Goal: Information Seeking & Learning: Check status

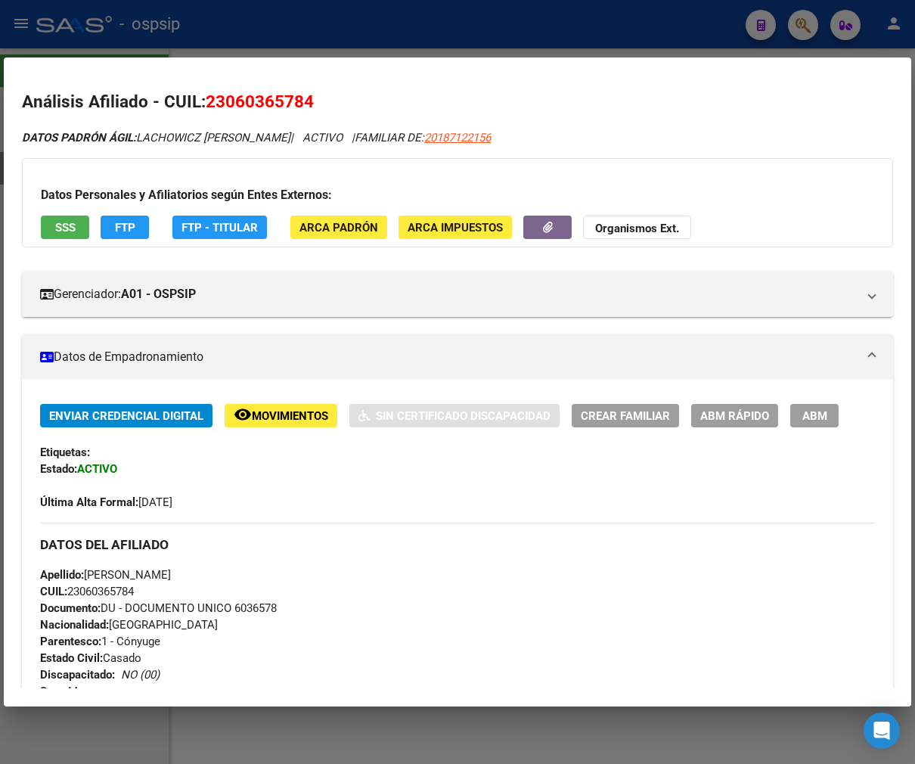
scroll to position [1388, 0]
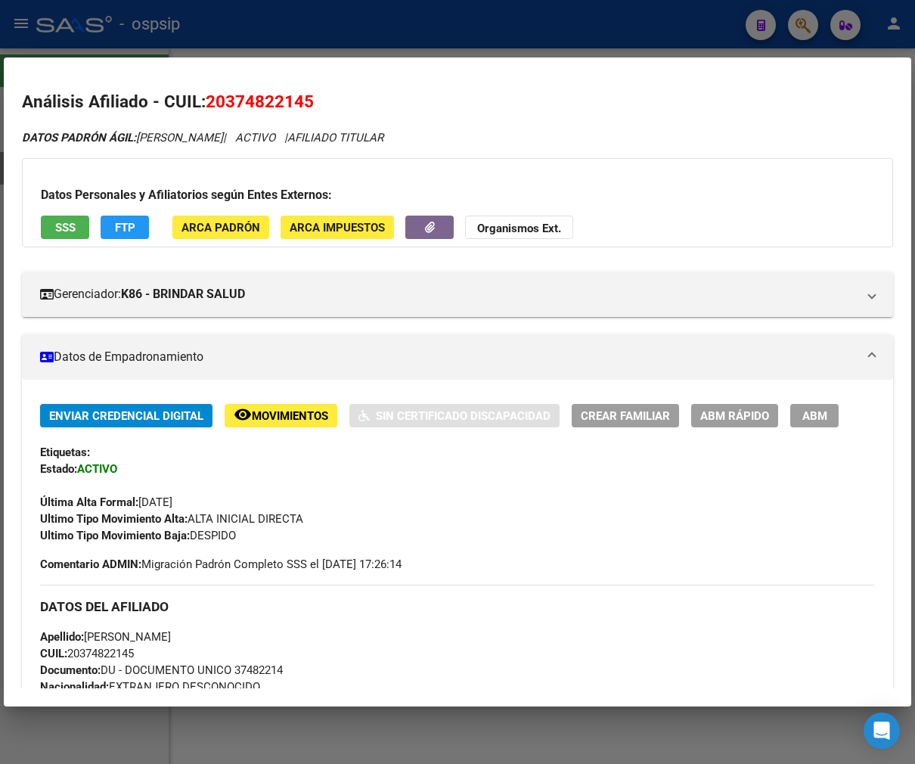
scroll to position [230, 0]
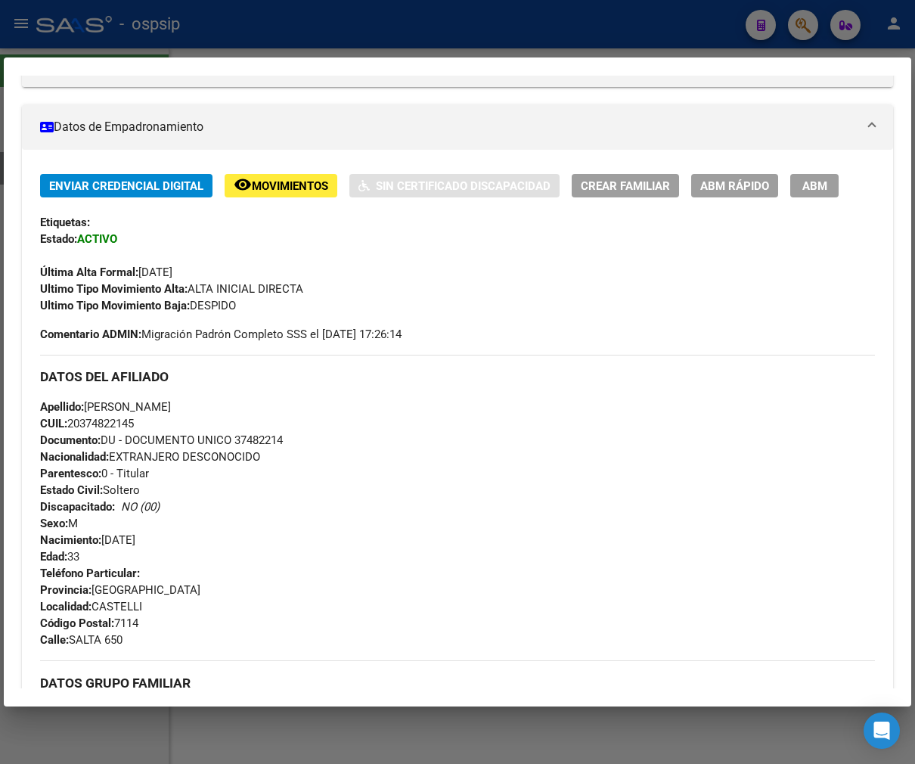
drag, startPoint x: 0, startPoint y: 0, endPoint x: 404, endPoint y: 29, distance: 405.0
click at [404, 29] on div at bounding box center [457, 382] width 915 height 764
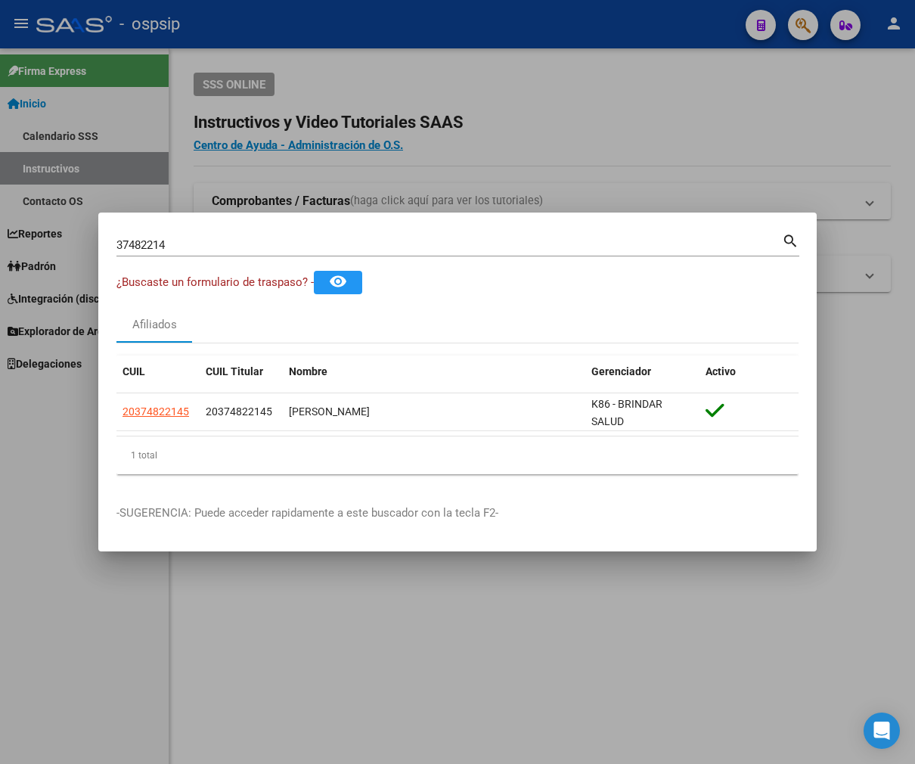
click at [404, 29] on div at bounding box center [457, 382] width 915 height 764
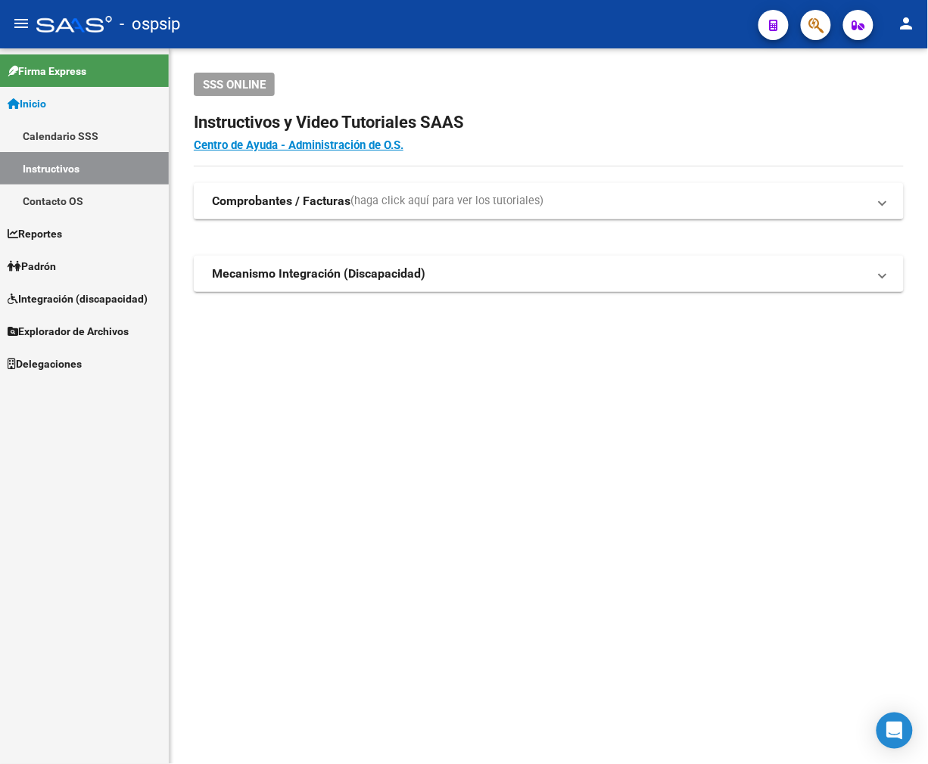
click at [803, 27] on button "button" at bounding box center [815, 25] width 30 height 30
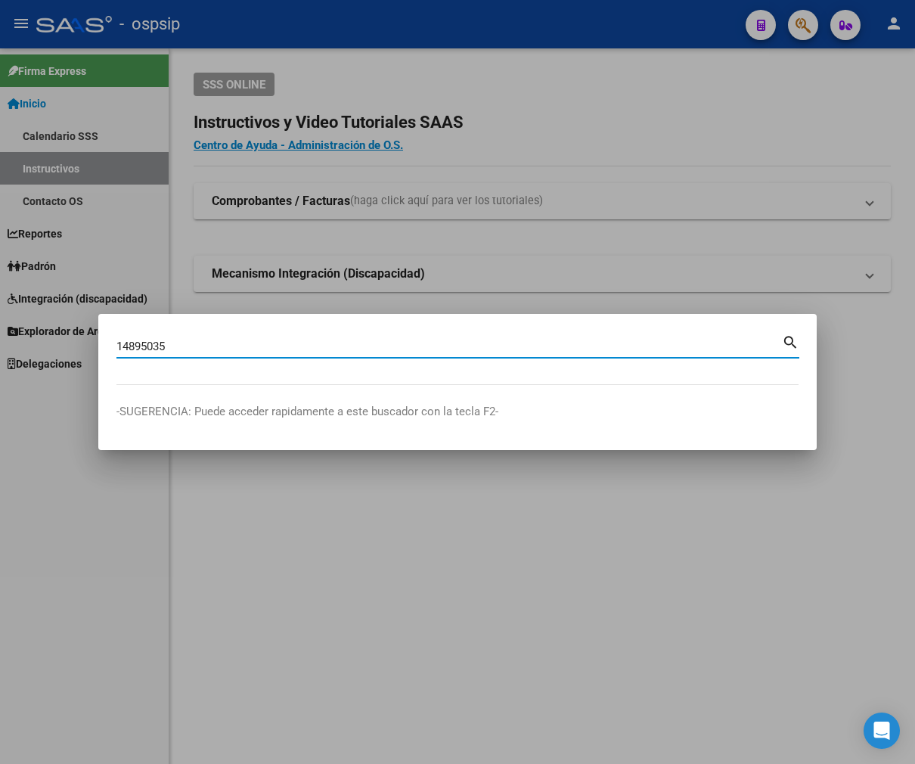
type input "14895035"
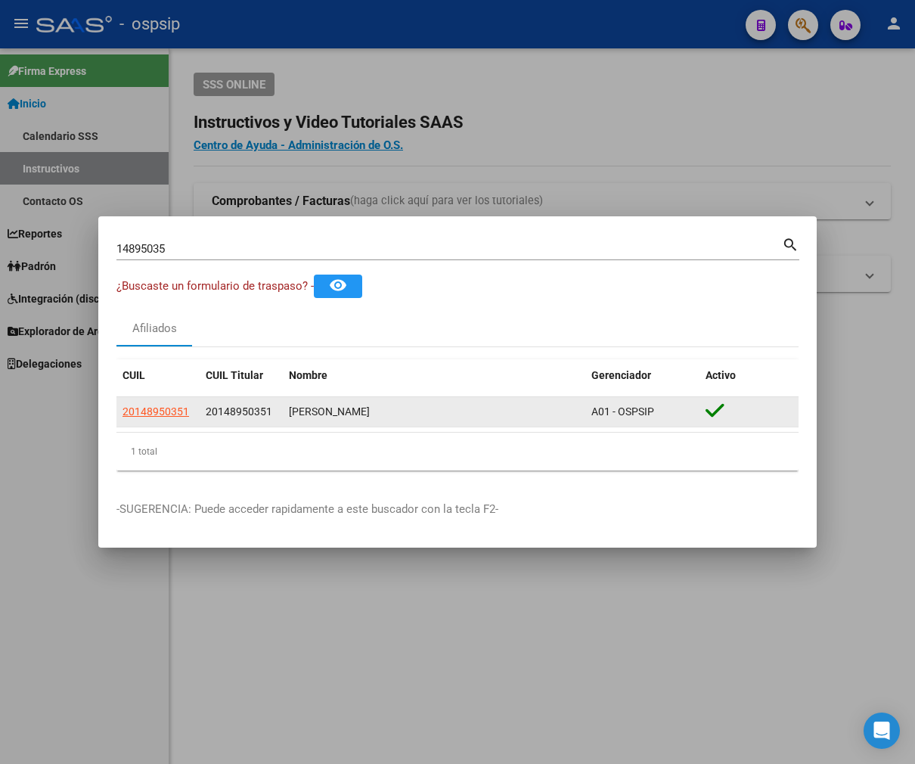
click at [160, 403] on app-link-go-to "20148950351" at bounding box center [156, 411] width 67 height 17
click at [163, 414] on span "20148950351" at bounding box center [156, 412] width 67 height 12
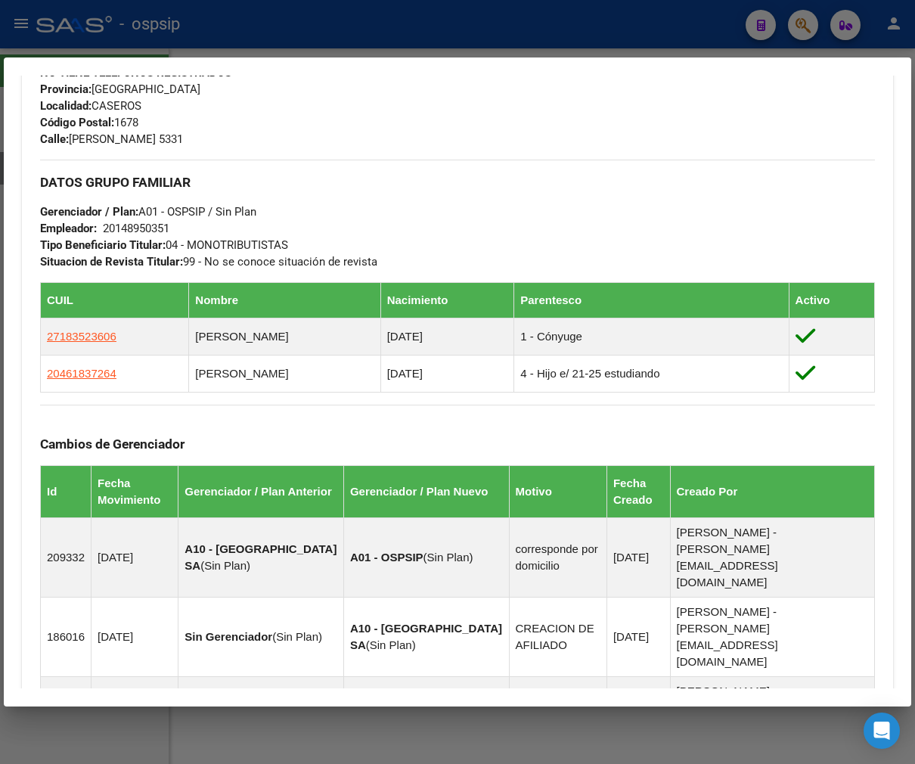
scroll to position [915, 0]
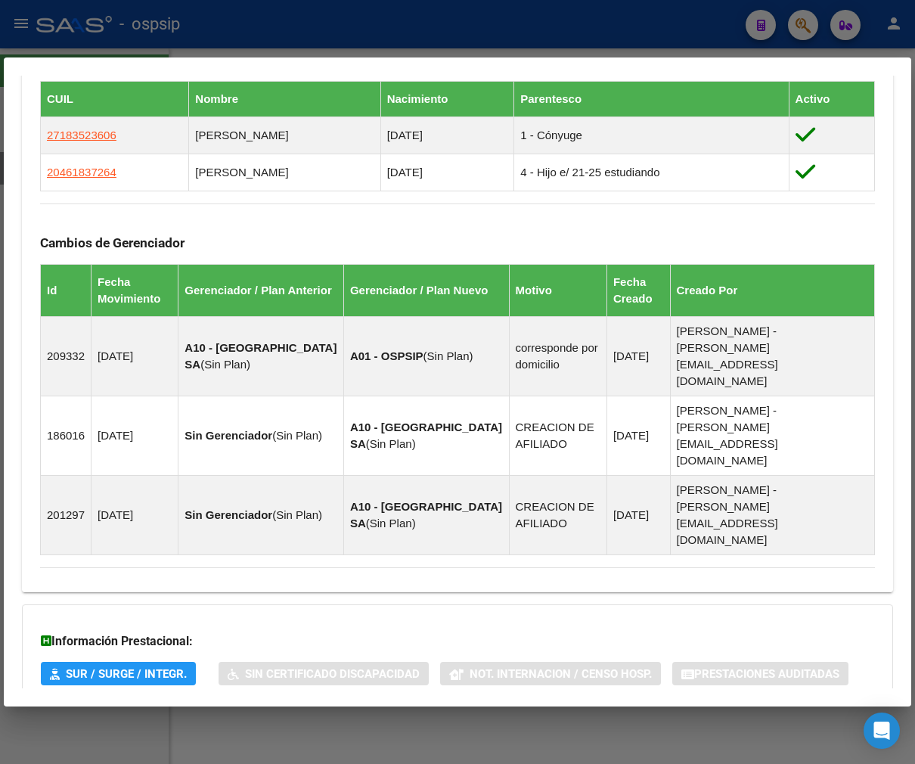
click at [490, 726] on mat-panel-title "Aportes y Contribuciones del Afiliado: 20148950351" at bounding box center [448, 735] width 817 height 18
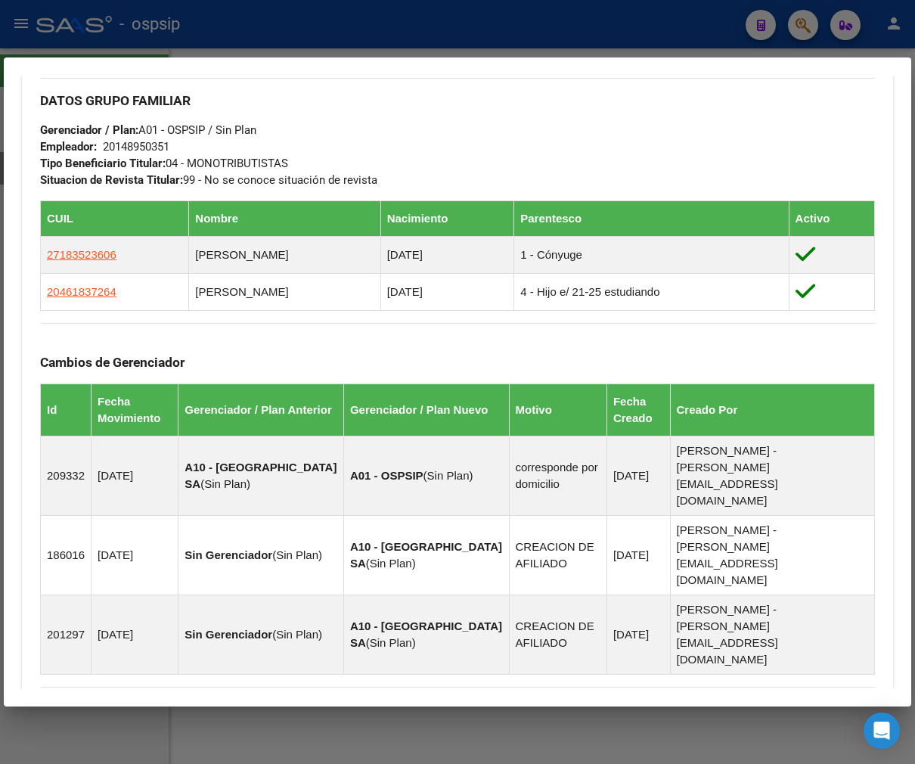
scroll to position [795, 0]
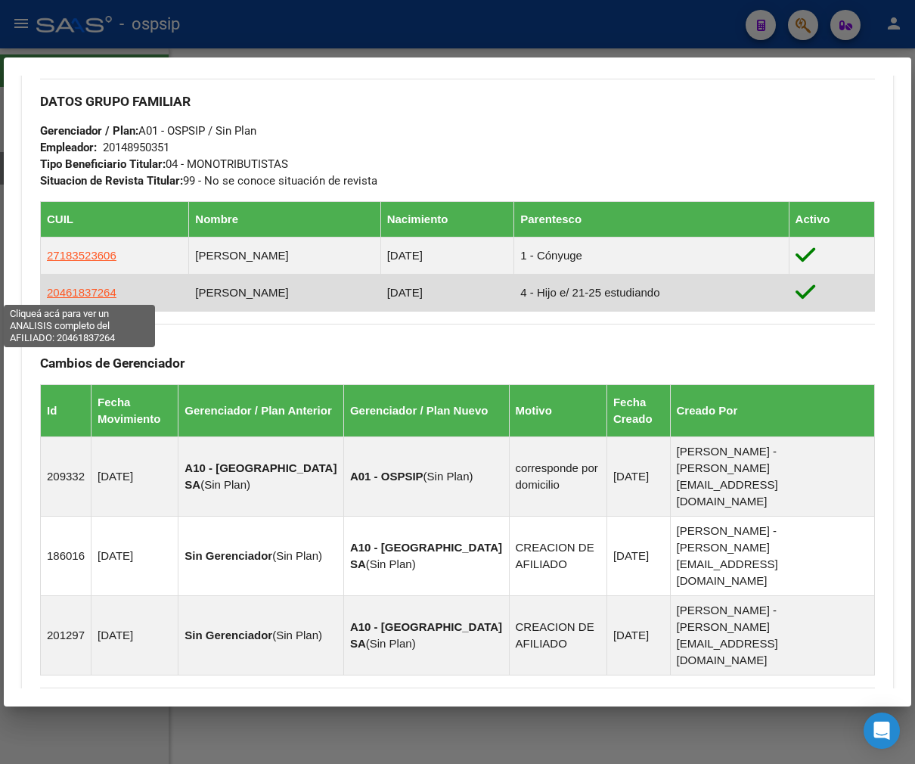
click at [82, 296] on span "20461837264" at bounding box center [82, 292] width 70 height 13
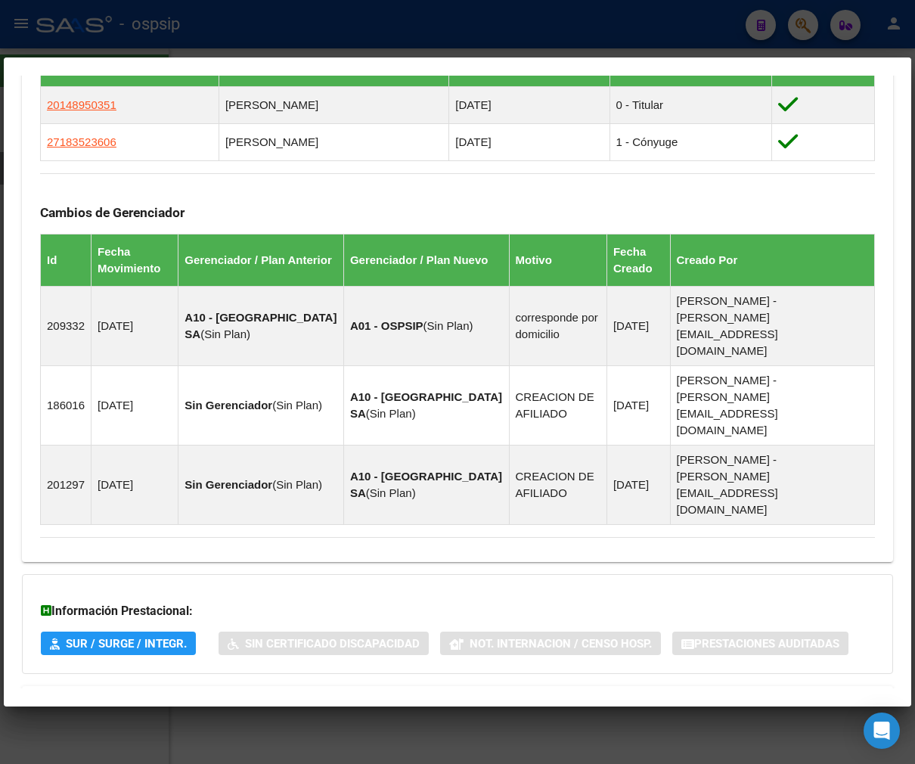
scroll to position [1001, 0]
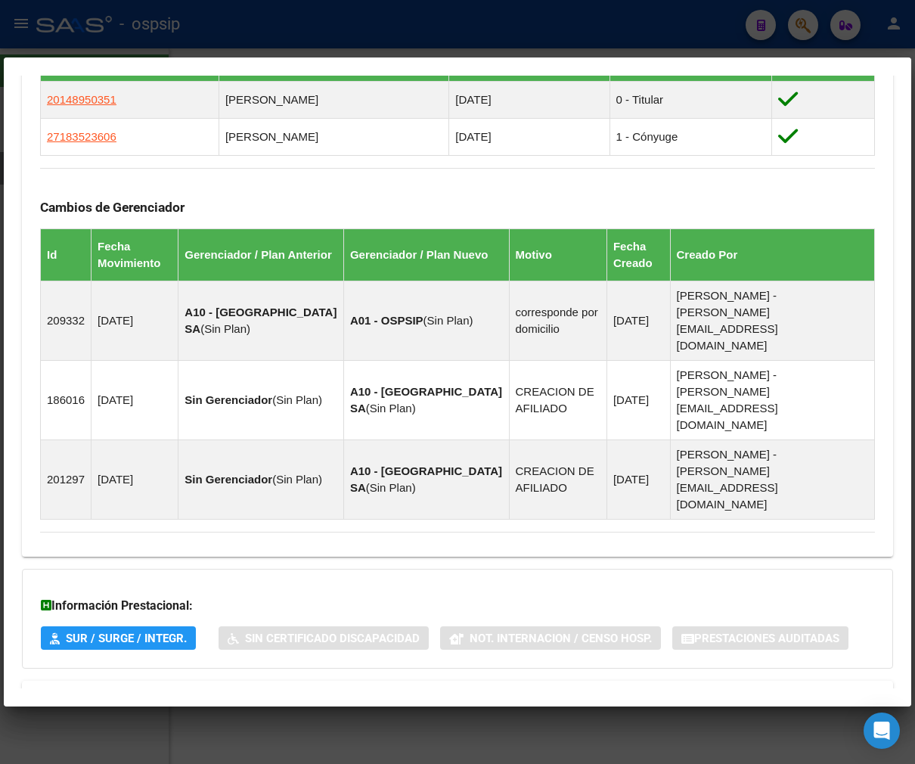
click at [509, 744] on mat-panel-title "Aportes y Contribuciones del Titular: 20148950351" at bounding box center [448, 753] width 817 height 18
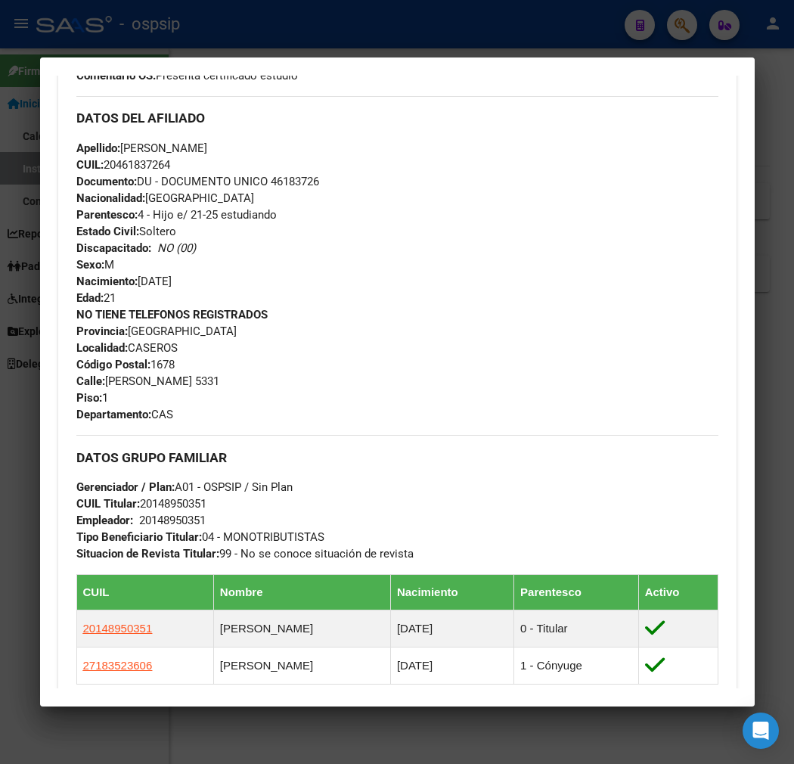
scroll to position [581, 0]
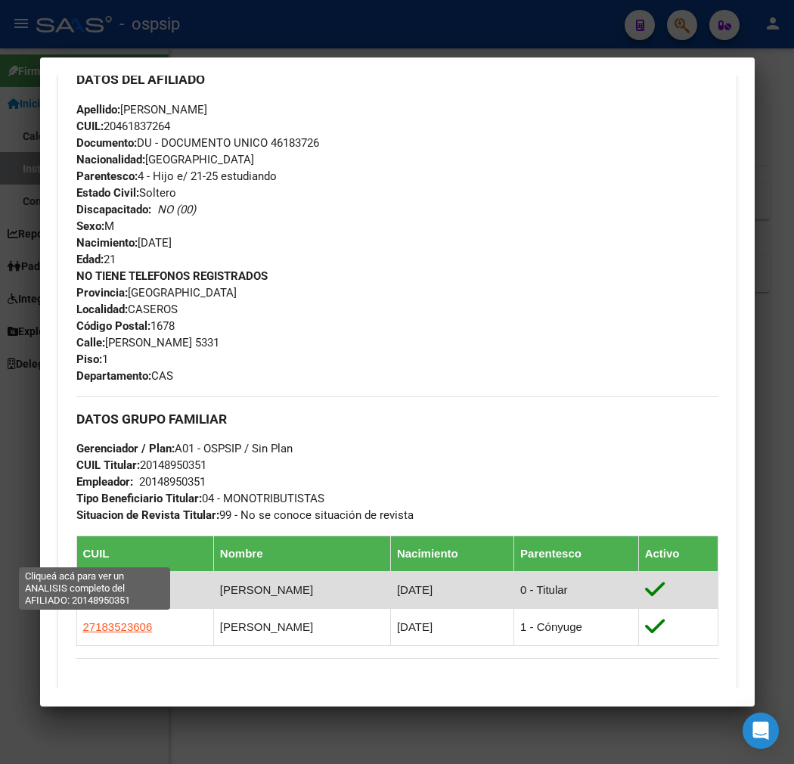
click at [99, 583] on span "20148950351" at bounding box center [118, 589] width 70 height 13
type textarea "20148950351"
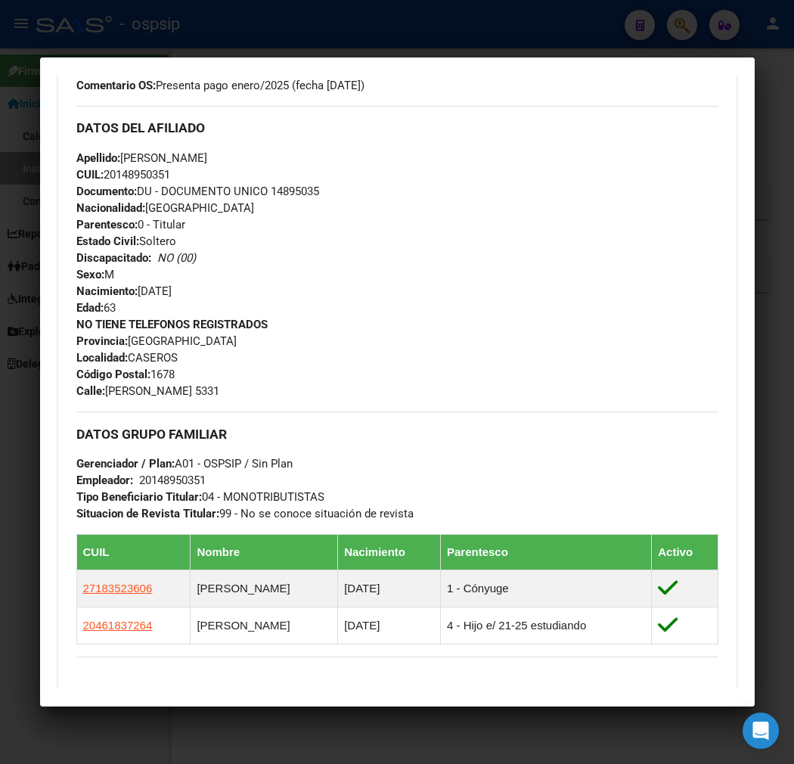
scroll to position [420, 0]
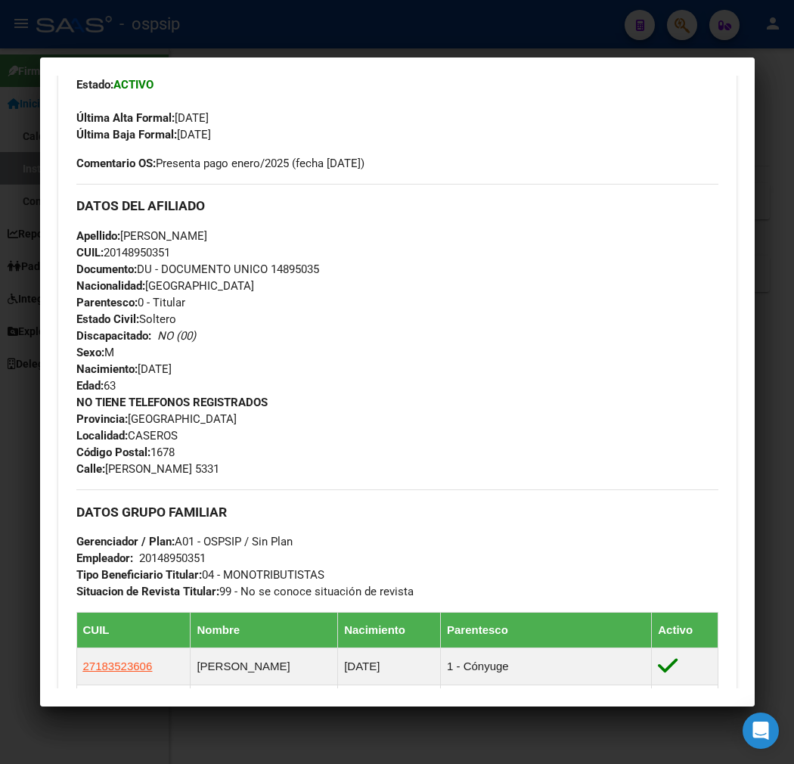
click at [434, 26] on div at bounding box center [397, 382] width 794 height 764
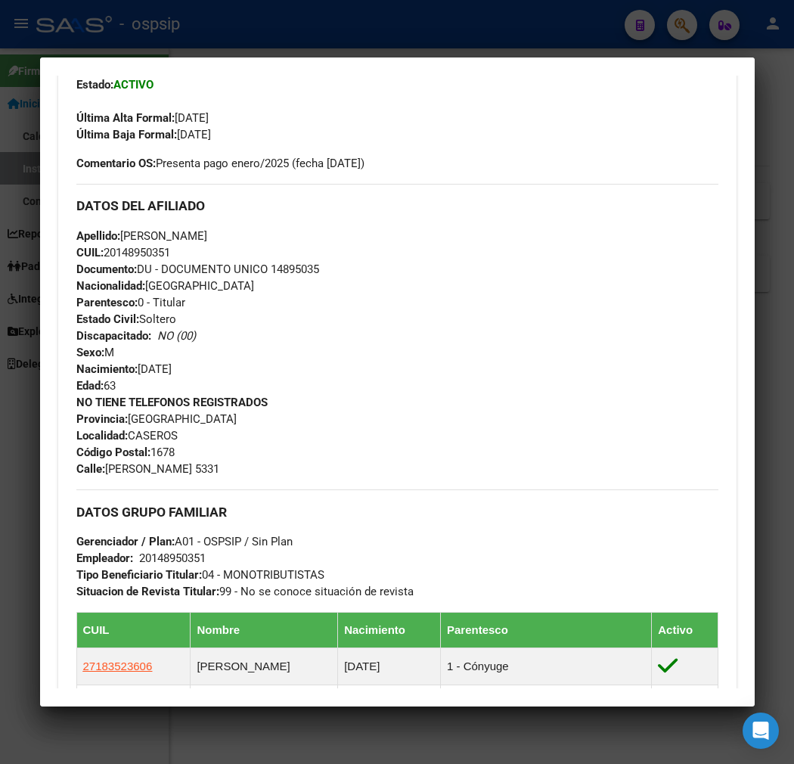
click at [434, 26] on div at bounding box center [397, 382] width 794 height 764
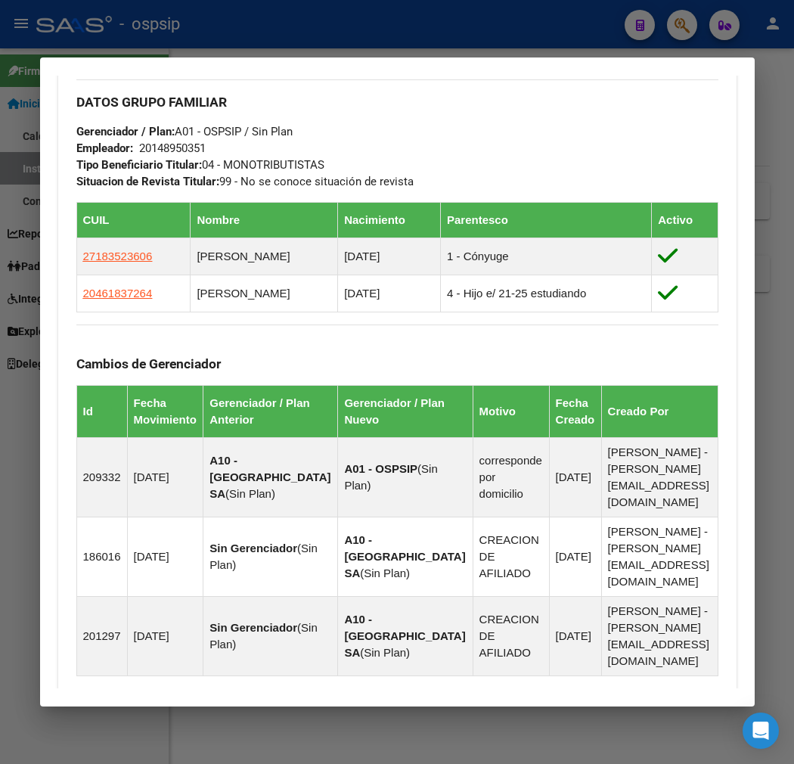
click at [434, 26] on div at bounding box center [397, 382] width 794 height 764
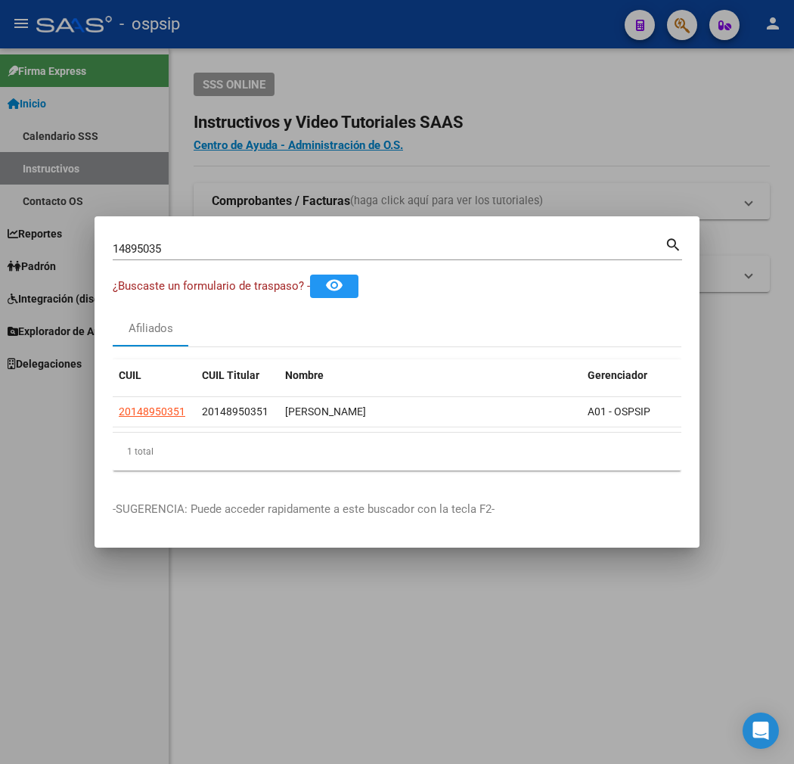
click at [445, 28] on div at bounding box center [397, 382] width 794 height 764
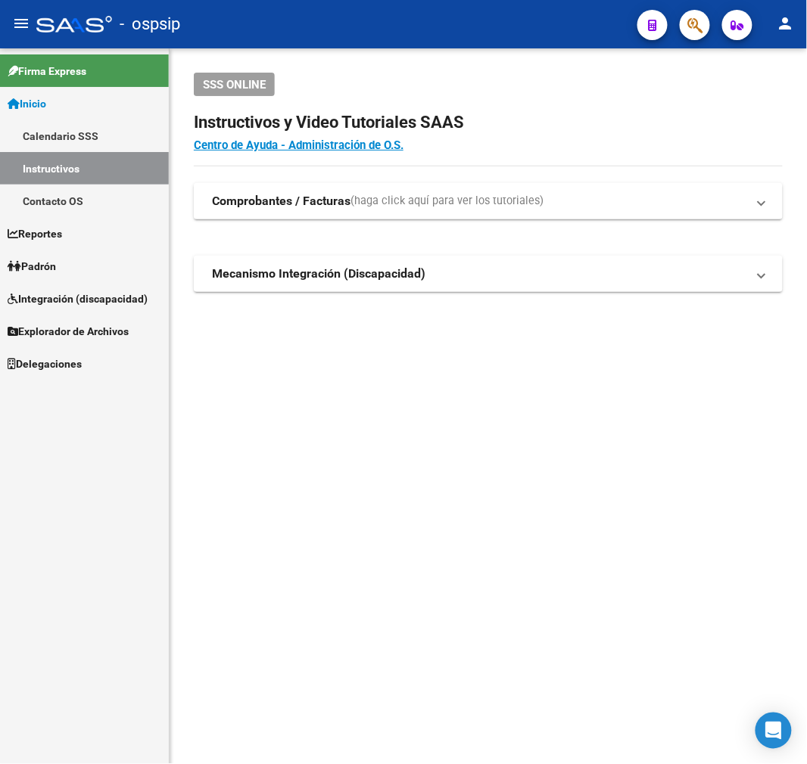
click at [694, 36] on span "button" at bounding box center [694, 25] width 15 height 31
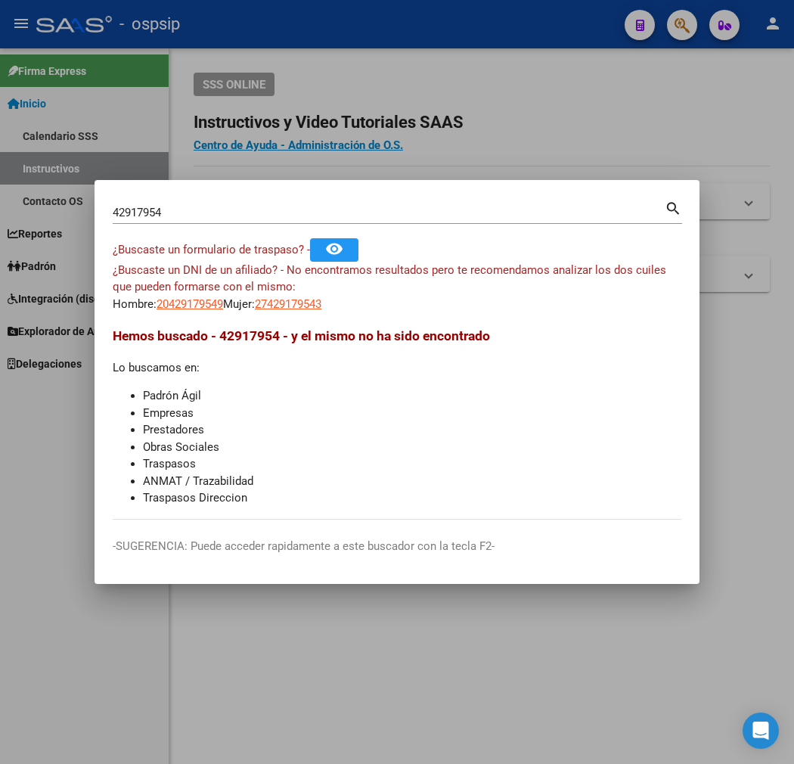
click at [138, 314] on mat-dialog-content "42917954 Buscar (apellido, dni, cuil, nro traspaso, cuit, obra social) search ¿…" at bounding box center [397, 359] width 605 height 322
click at [139, 212] on input "42917954" at bounding box center [389, 213] width 552 height 14
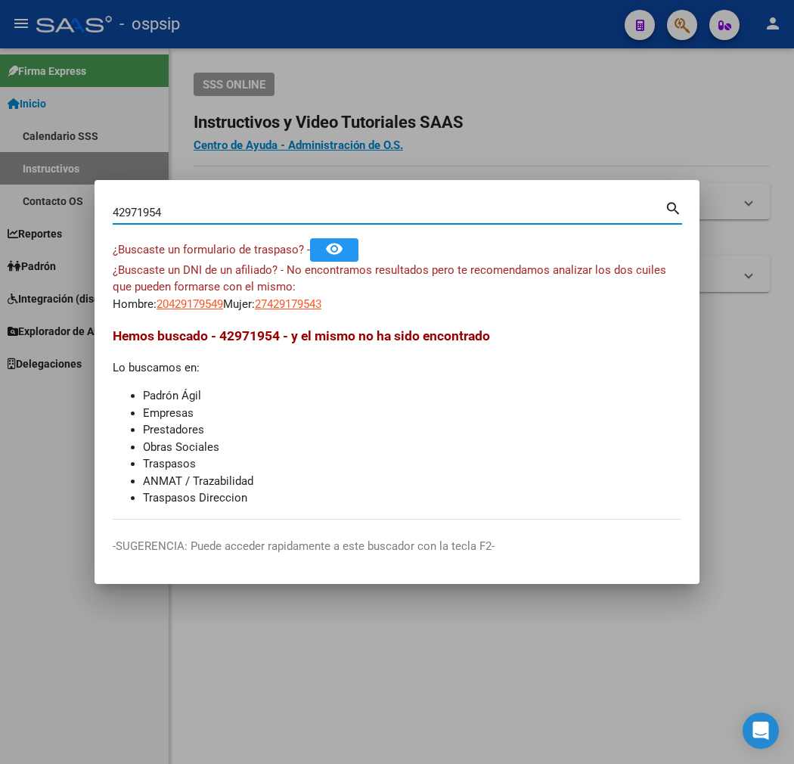
type input "42971954"
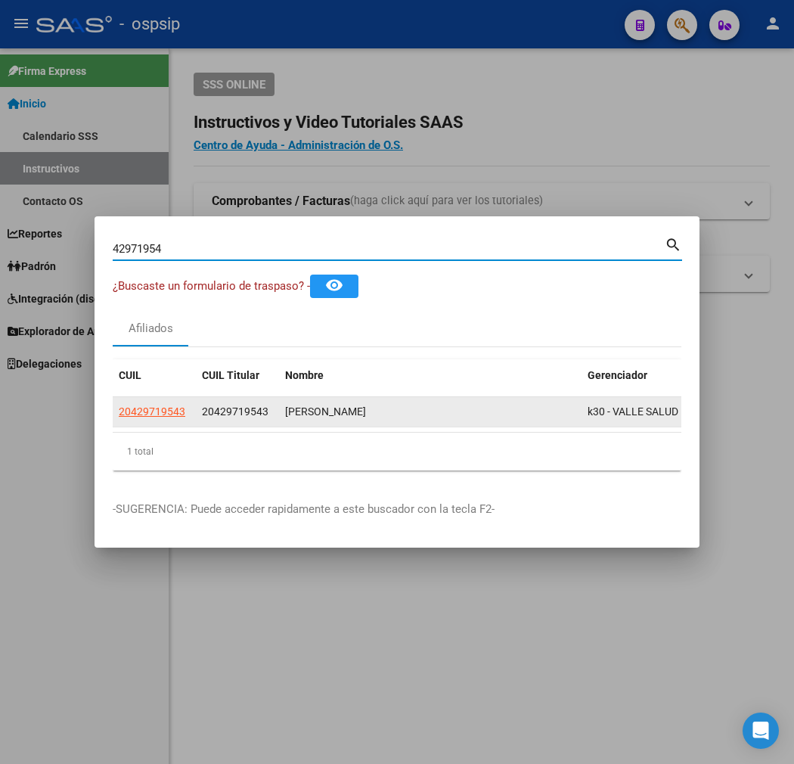
click at [119, 403] on app-link-go-to "20429719543" at bounding box center [152, 411] width 67 height 17
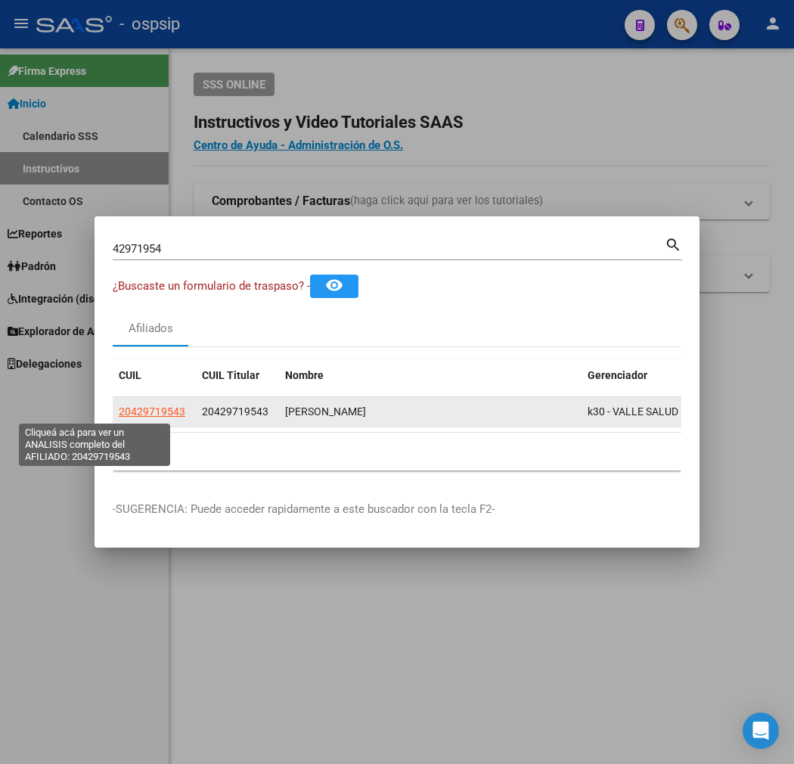
click at [119, 406] on span "20429719543" at bounding box center [152, 412] width 67 height 12
type textarea "20429719543"
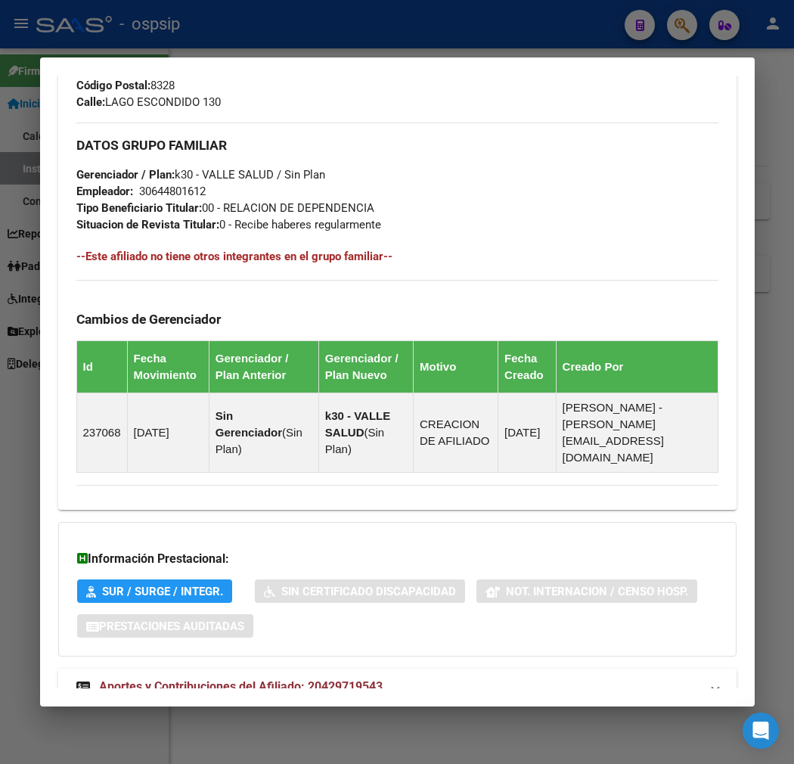
scroll to position [760, 0]
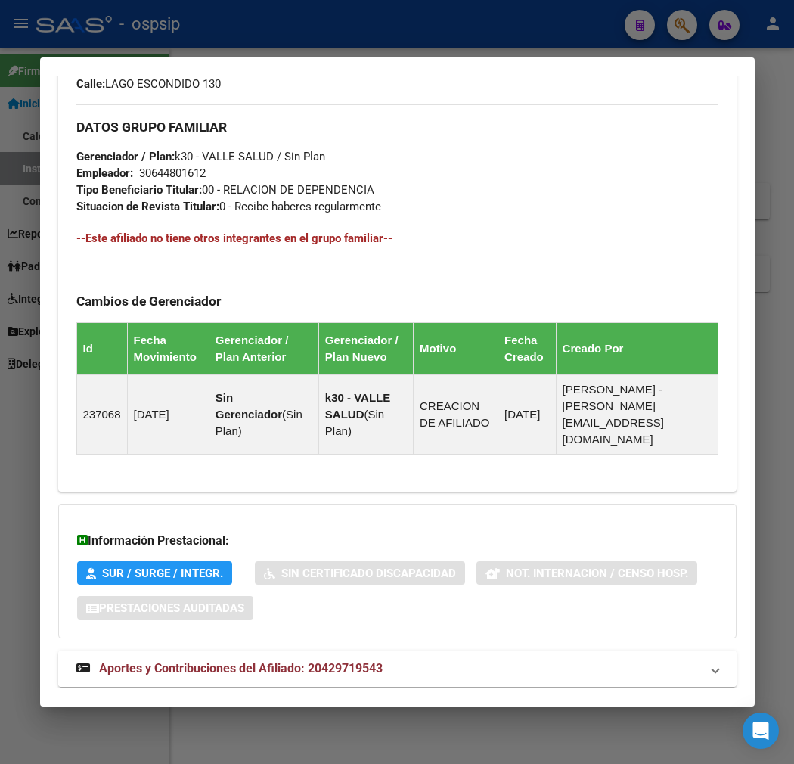
click at [392, 651] on mat-expansion-panel-header "Aportes y Contribuciones del Afiliado: 20429719543" at bounding box center [397, 669] width 679 height 36
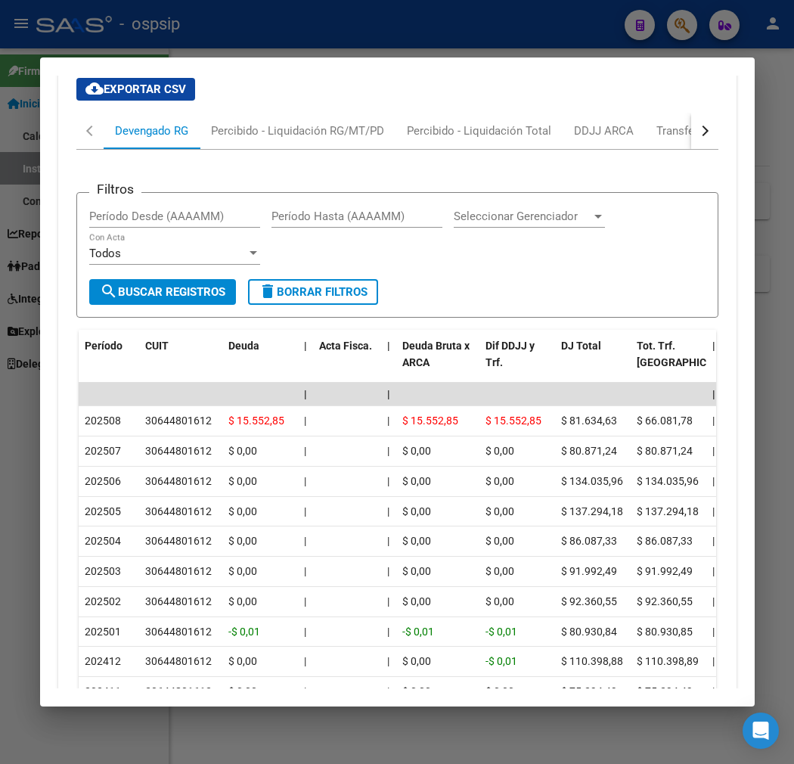
scroll to position [1338, 0]
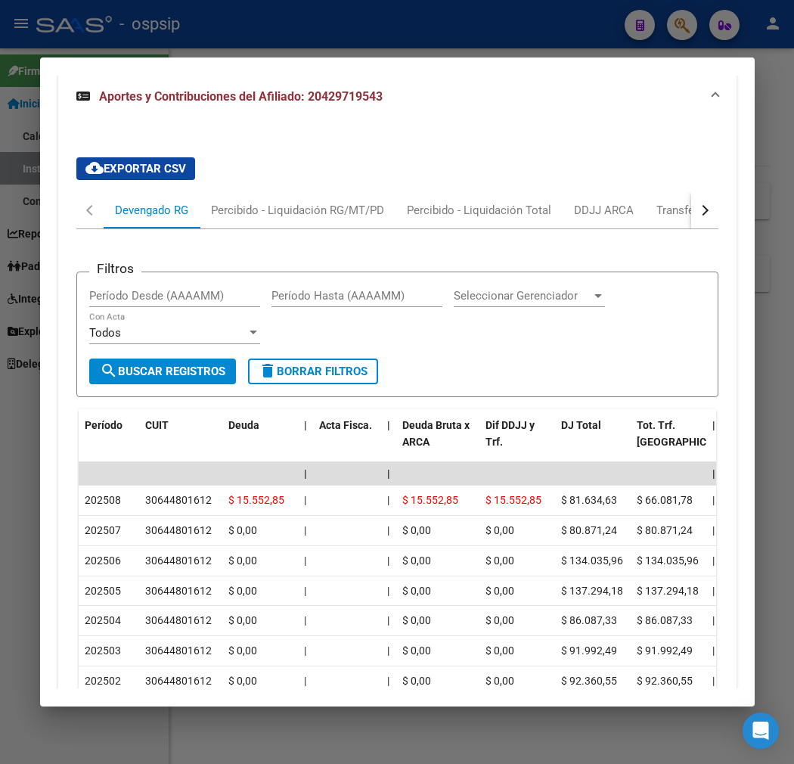
click at [716, 192] on button "button" at bounding box center [705, 210] width 27 height 36
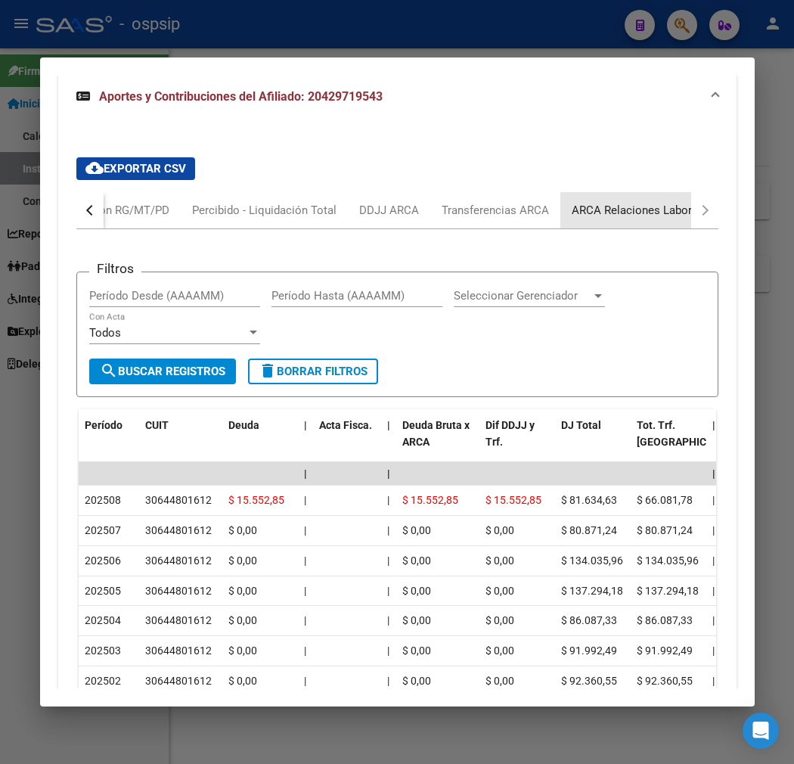
click at [691, 192] on div "ARCA Relaciones Laborales" at bounding box center [643, 210] width 164 height 36
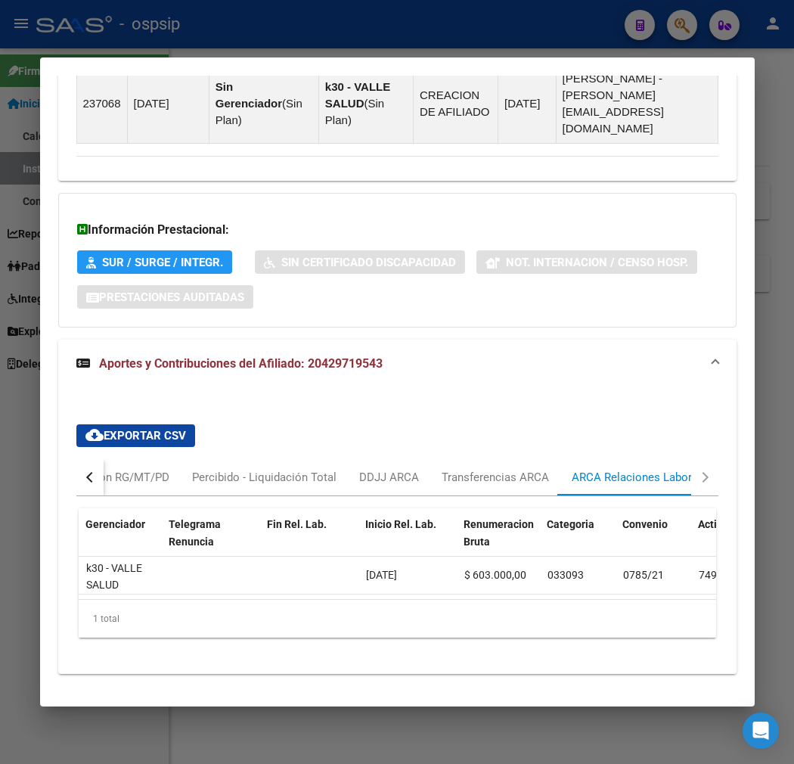
scroll to position [0, 0]
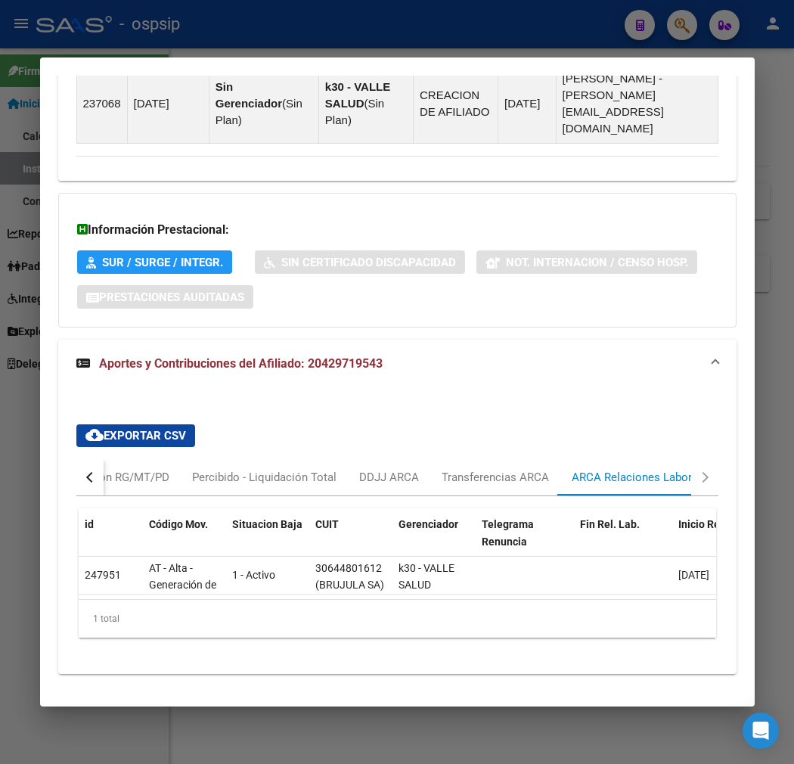
click at [364, 32] on div at bounding box center [397, 382] width 794 height 764
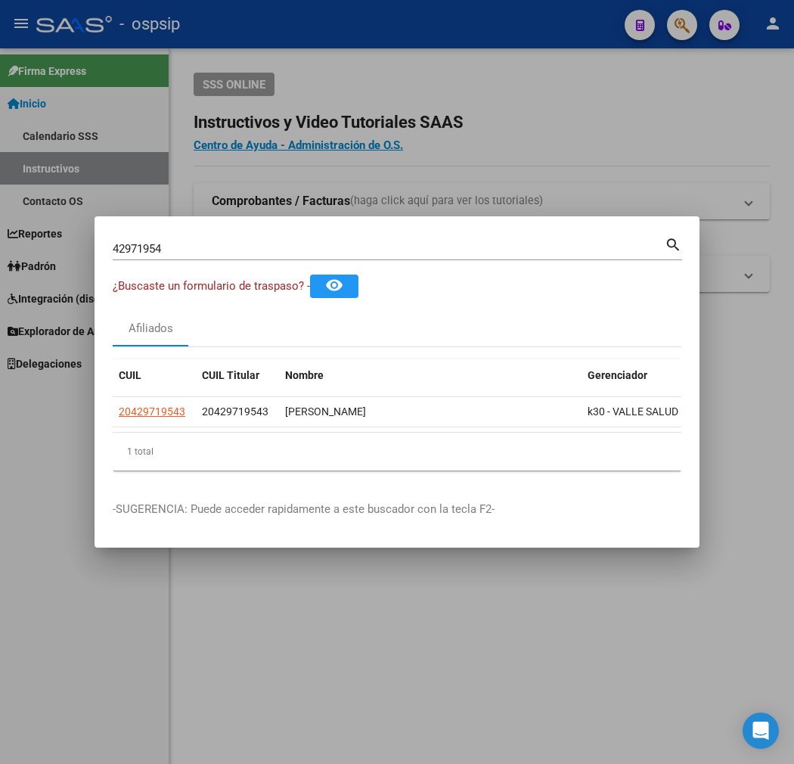
click at [364, 32] on div at bounding box center [397, 382] width 794 height 764
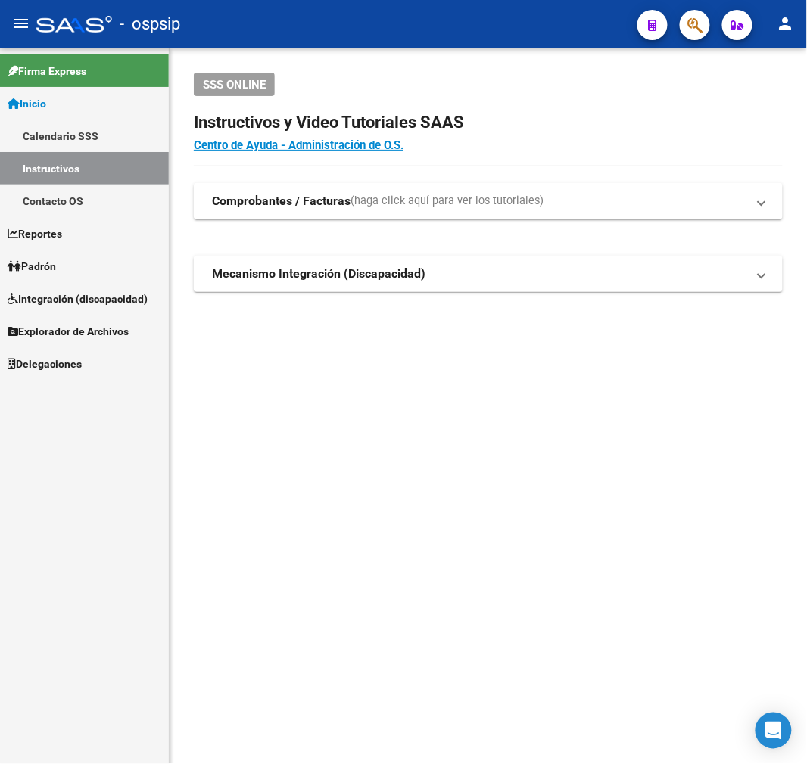
click at [679, 4] on mat-toolbar "menu - ospsip person" at bounding box center [403, 24] width 807 height 48
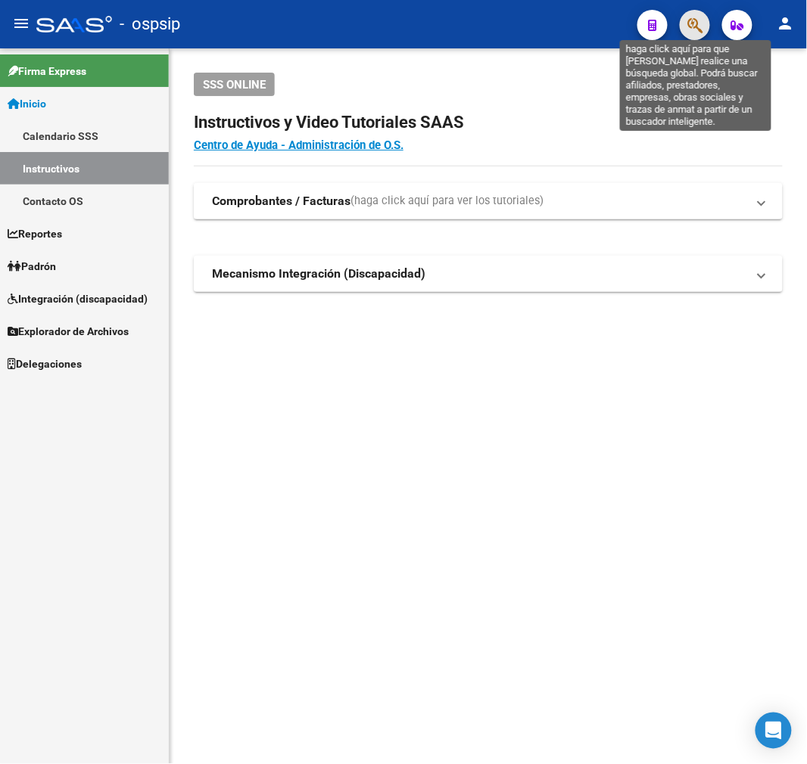
click at [696, 18] on icon "button" at bounding box center [694, 25] width 15 height 17
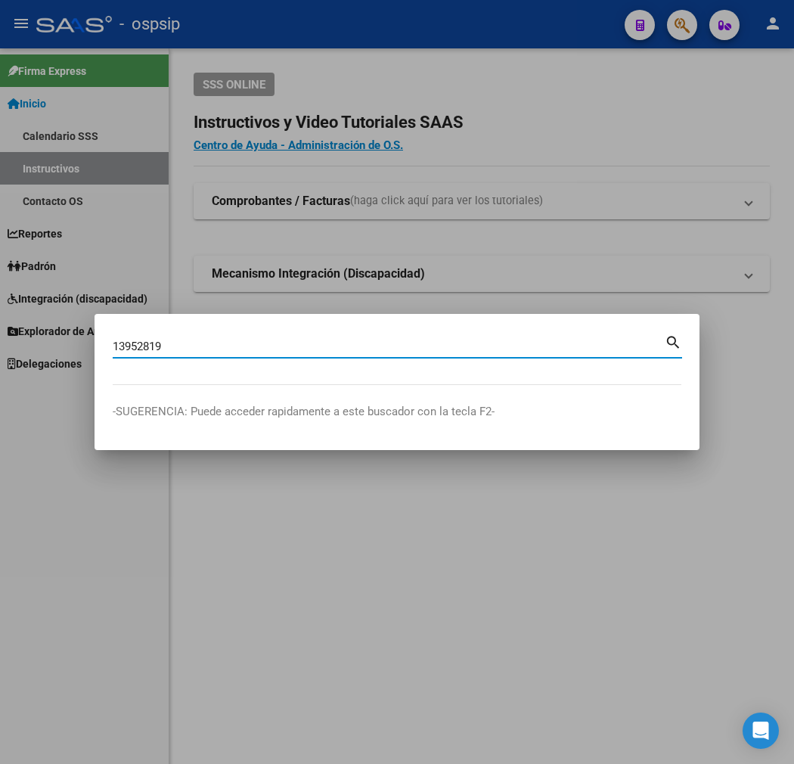
type input "13952819"
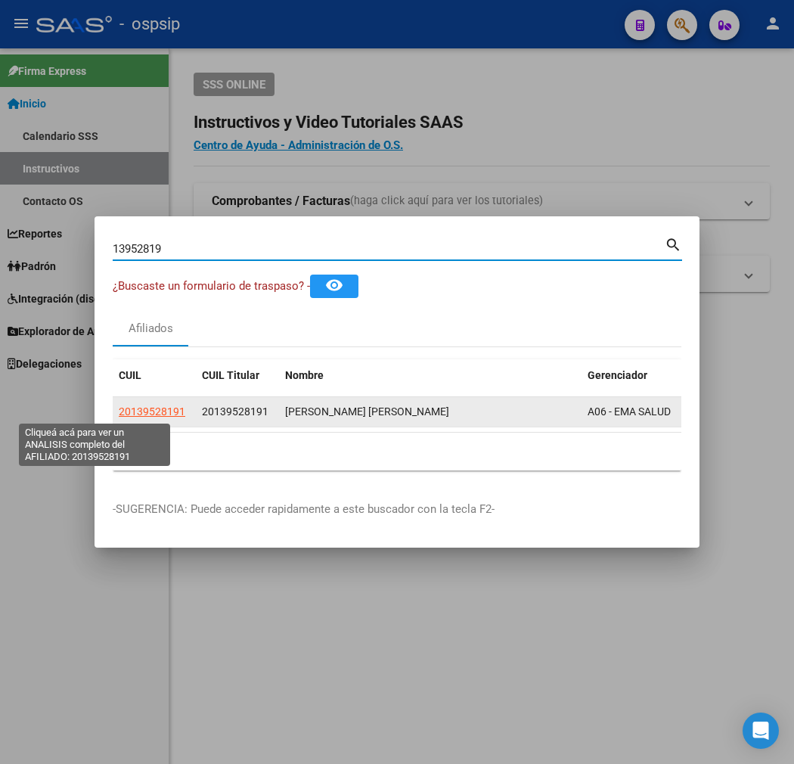
click at [119, 411] on span "20139528191" at bounding box center [152, 412] width 67 height 12
type textarea "20139528191"
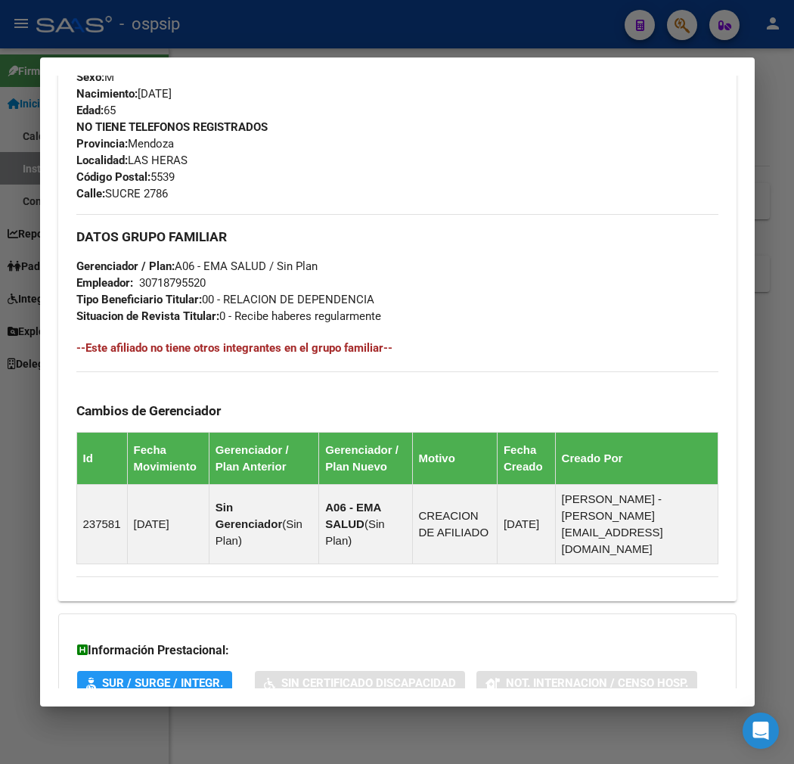
scroll to position [757, 0]
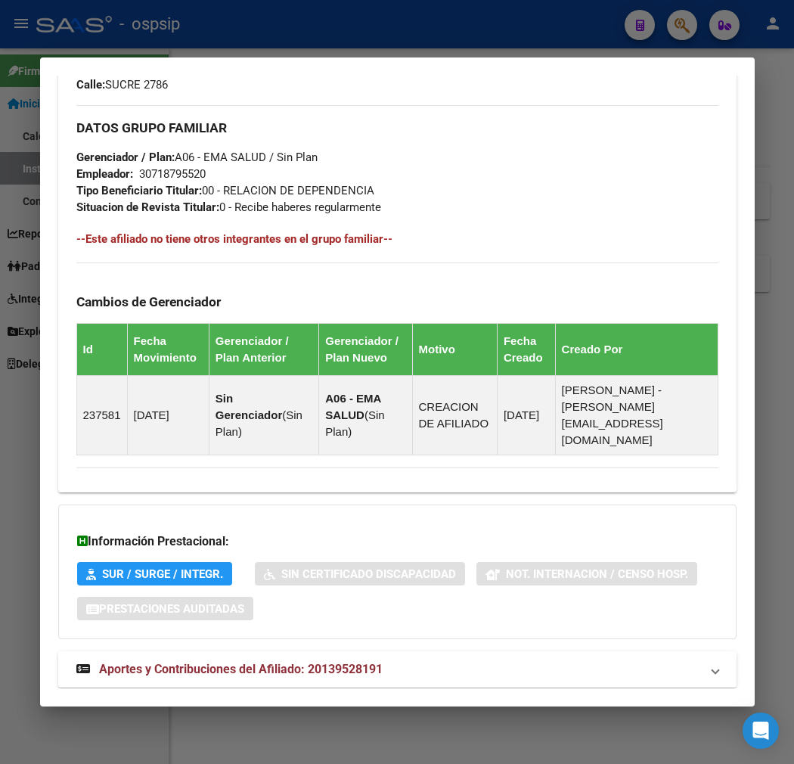
click at [462, 651] on mat-expansion-panel-header "Aportes y Contribuciones del Afiliado: 20139528191" at bounding box center [397, 669] width 679 height 36
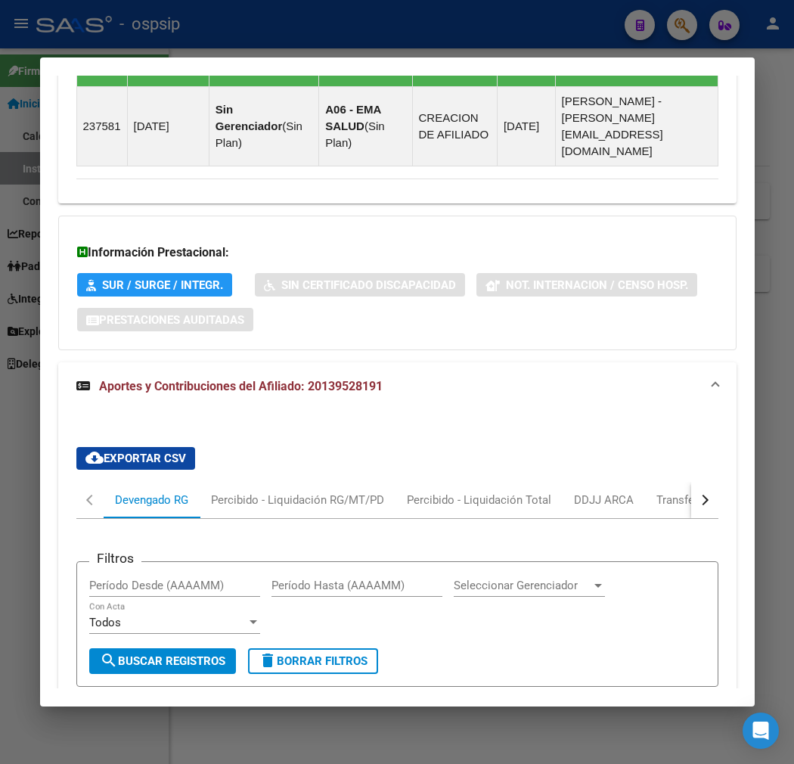
scroll to position [1048, 0]
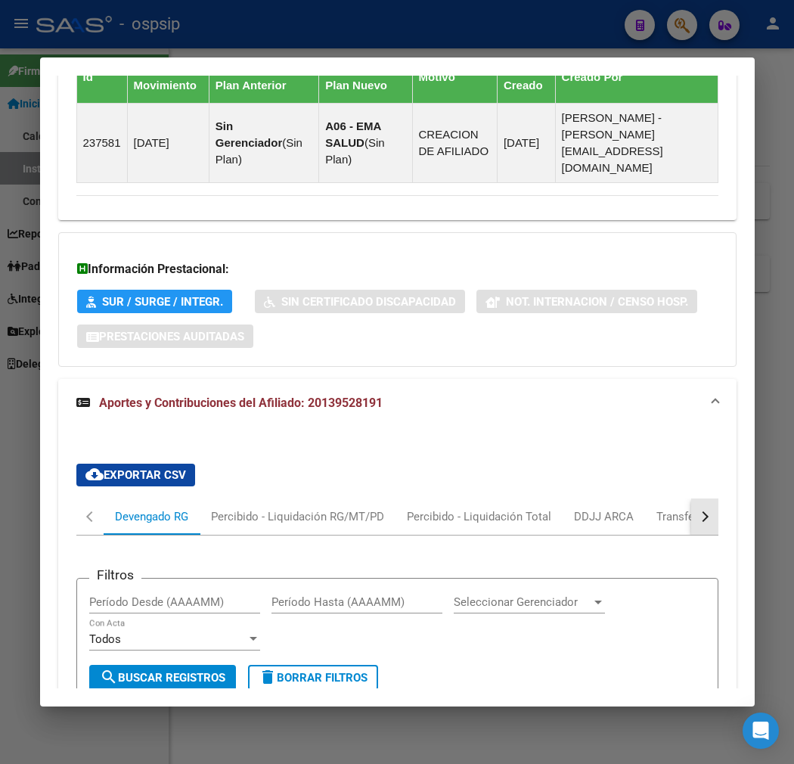
click at [719, 499] on button "button" at bounding box center [705, 517] width 27 height 36
click at [689, 499] on div "ARCA Relaciones Laborales" at bounding box center [643, 517] width 164 height 36
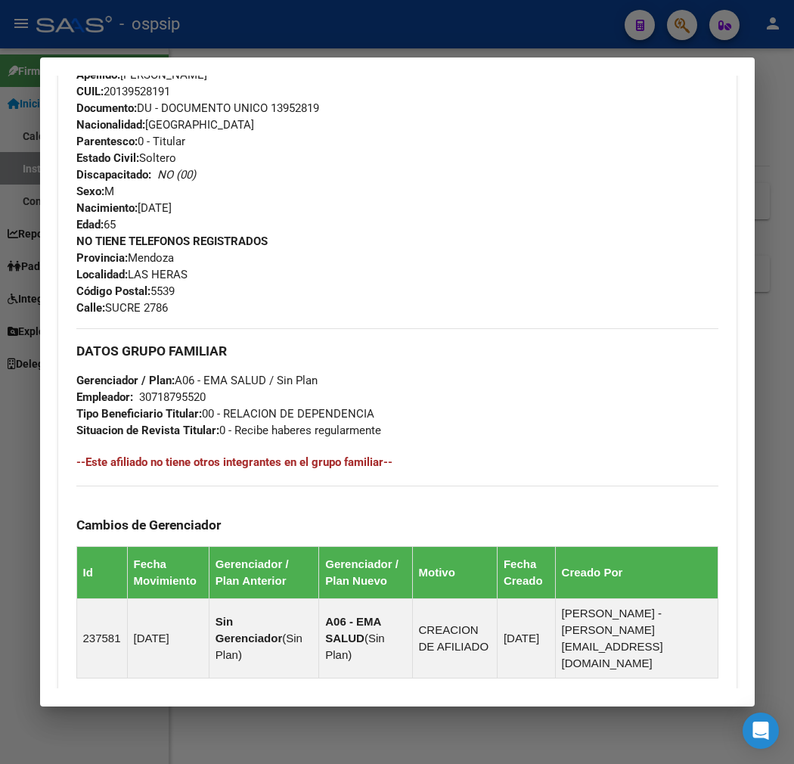
scroll to position [192, 0]
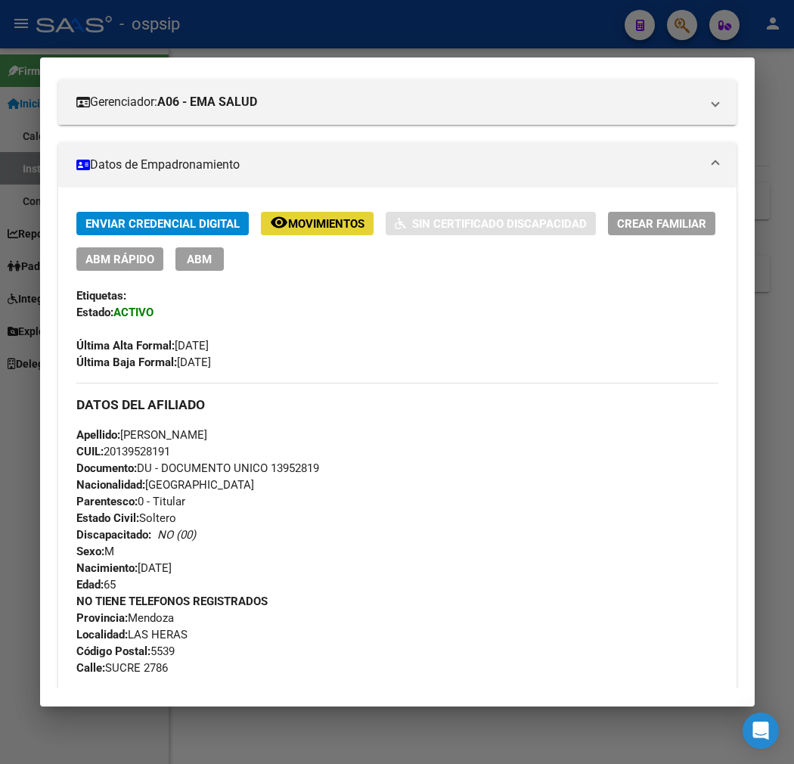
click at [297, 221] on span "Movimientos" at bounding box center [326, 224] width 76 height 14
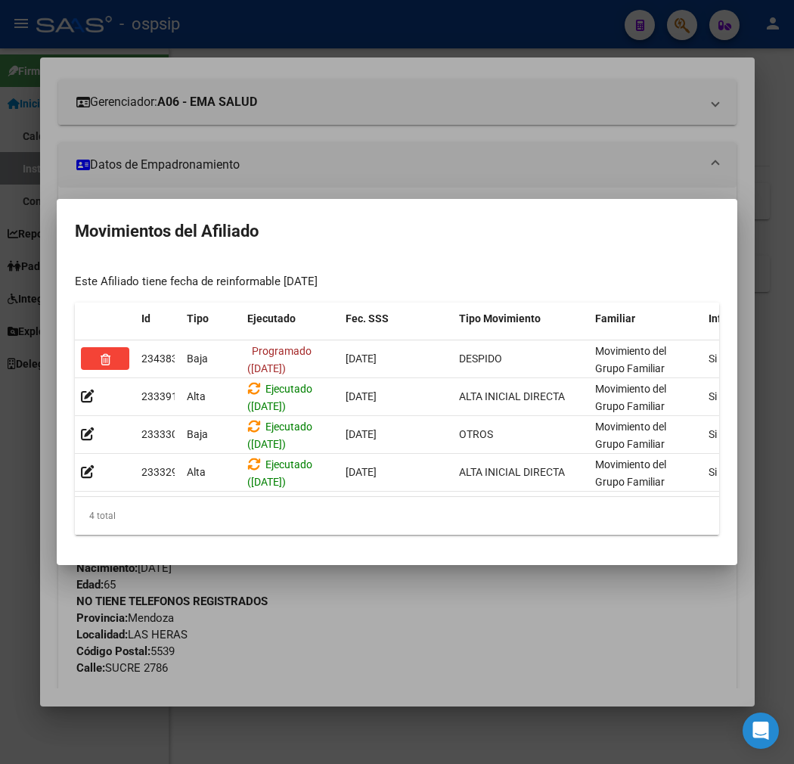
click at [399, 663] on div at bounding box center [397, 382] width 794 height 764
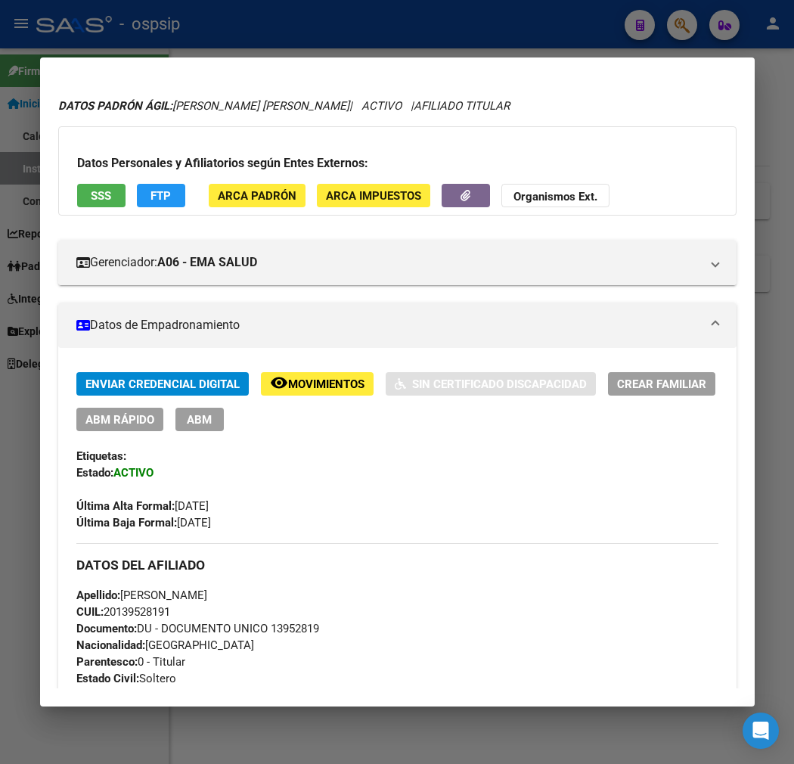
scroll to position [24, 0]
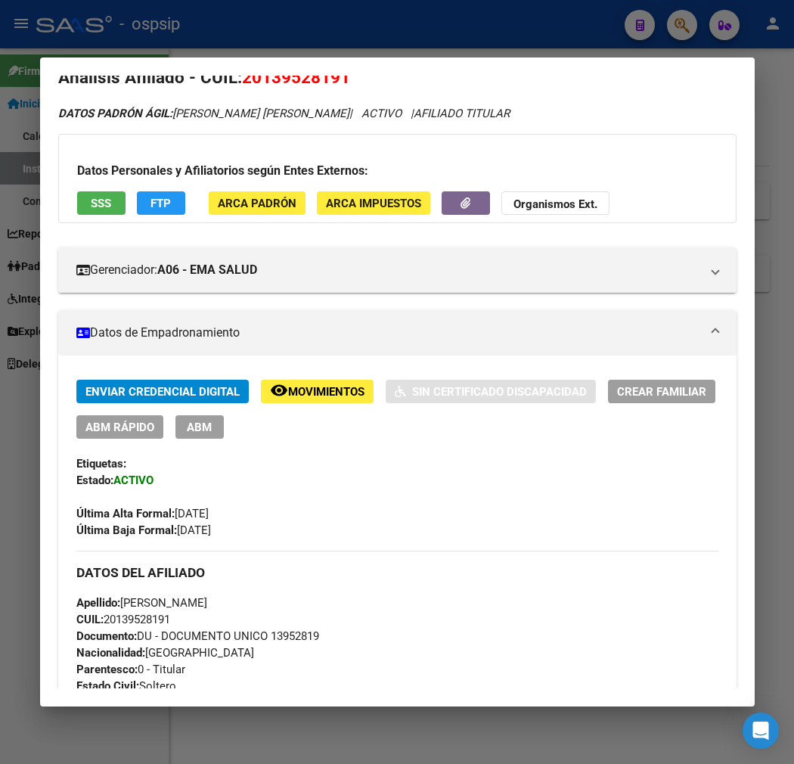
drag, startPoint x: 308, startPoint y: 365, endPoint x: 321, endPoint y: 414, distance: 50.8
click at [297, 382] on button "remove_red_eye Movimientos" at bounding box center [317, 391] width 113 height 23
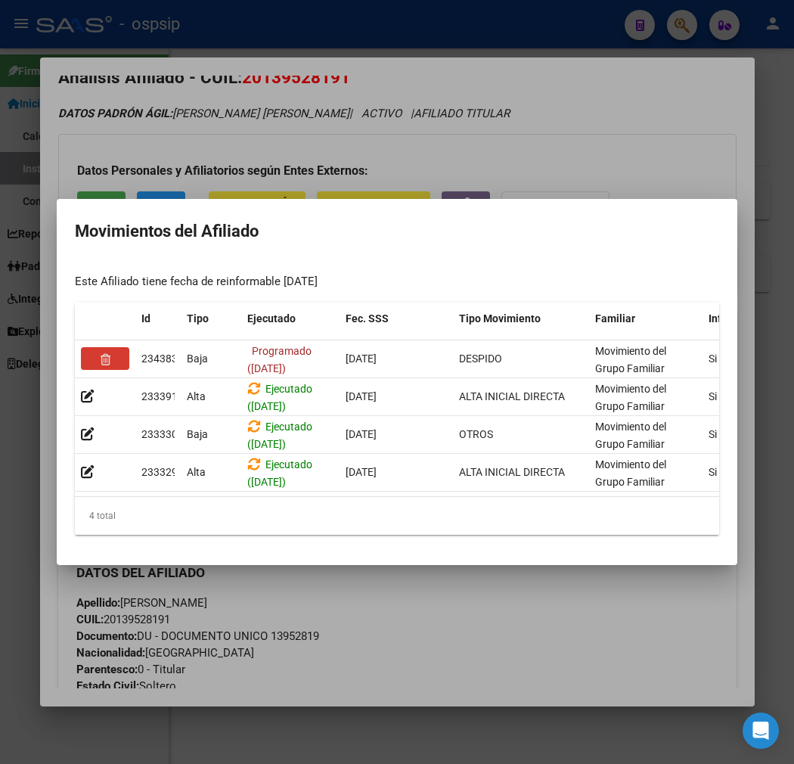
click at [569, 599] on div at bounding box center [397, 382] width 794 height 764
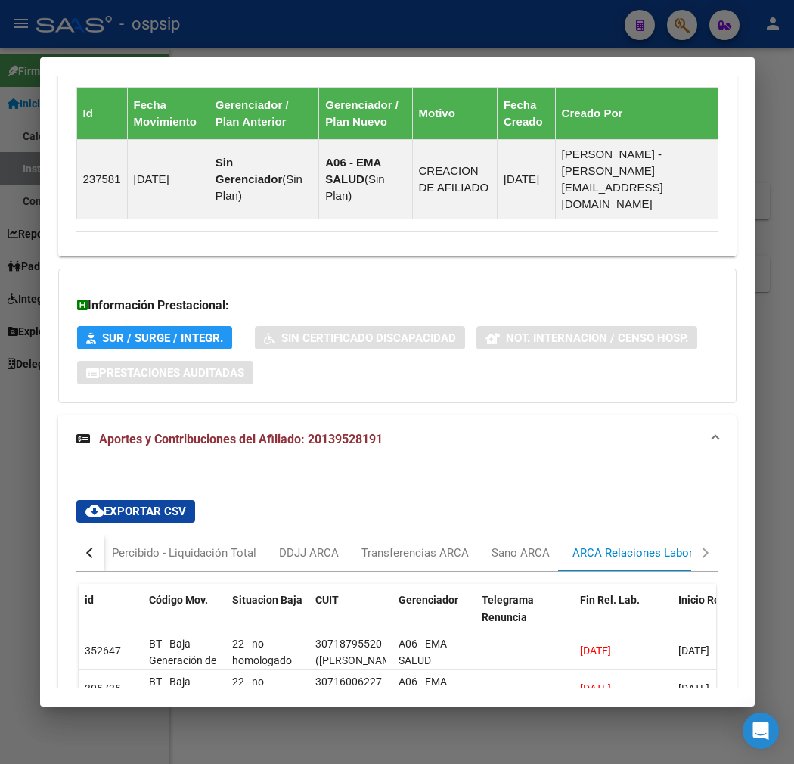
scroll to position [697, 0]
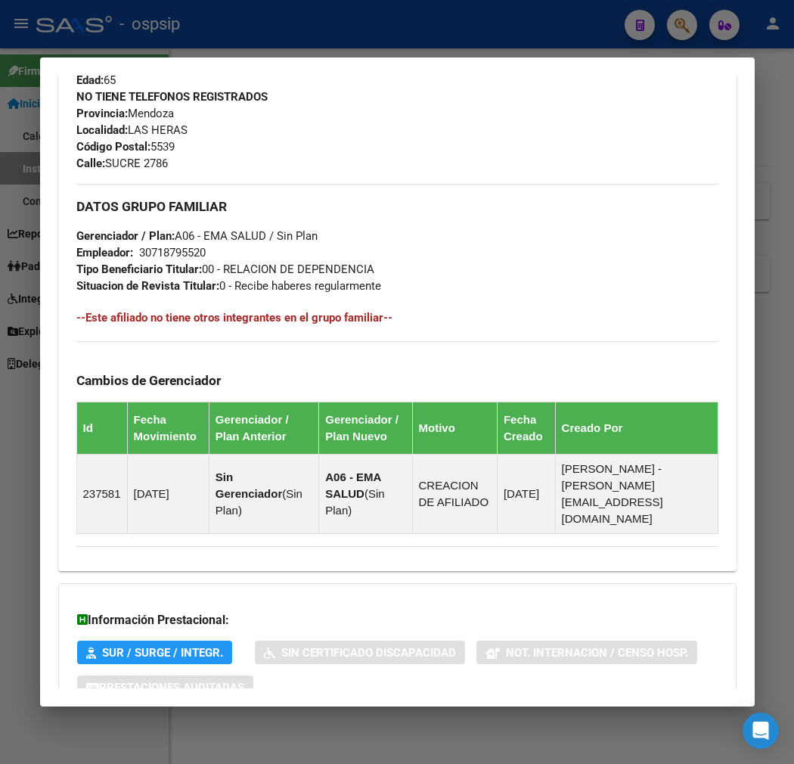
click at [328, 36] on div at bounding box center [397, 382] width 794 height 764
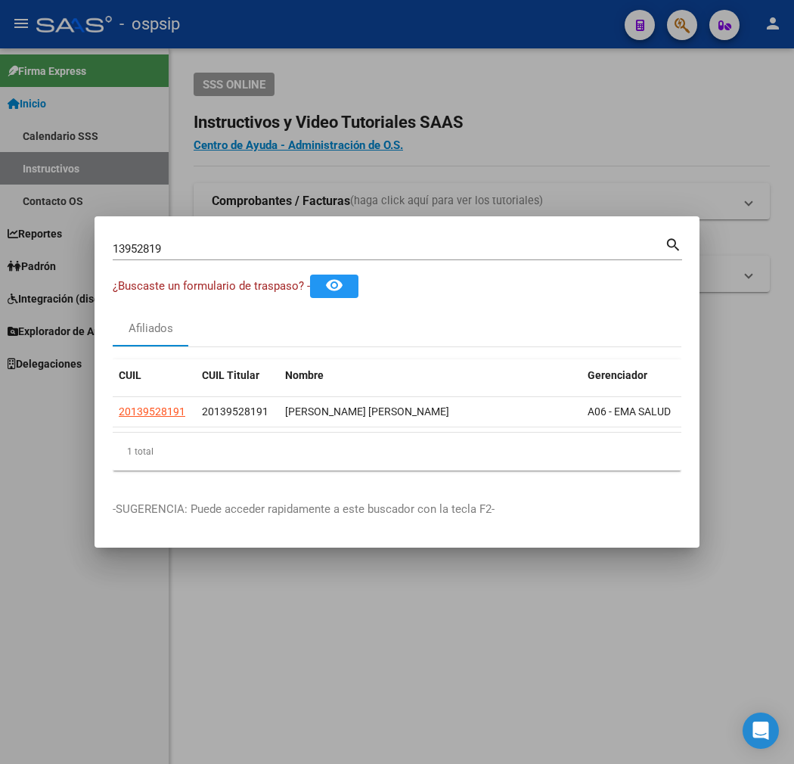
click at [328, 36] on div at bounding box center [397, 382] width 794 height 764
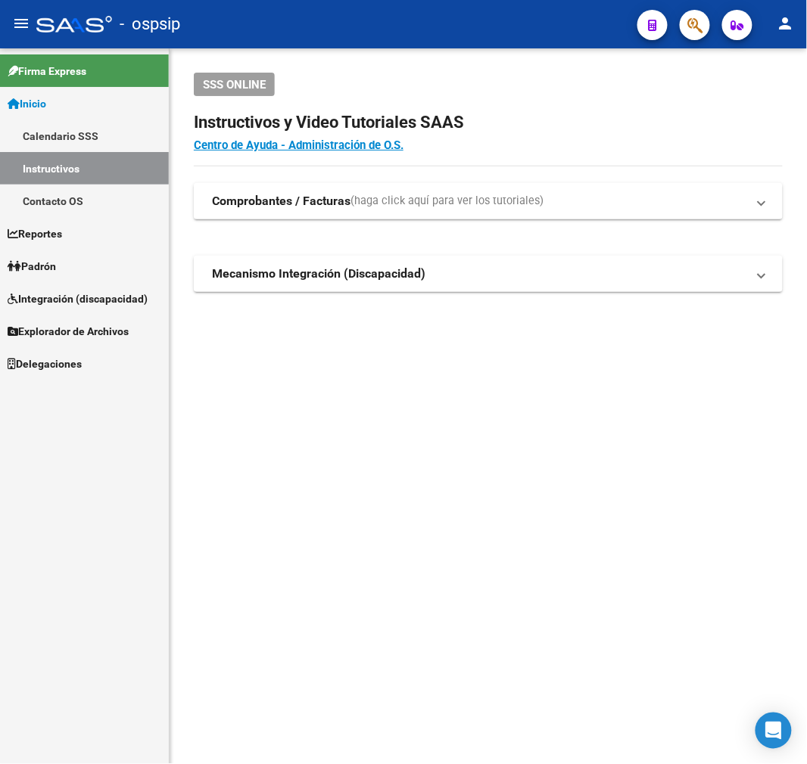
click at [709, 36] on div at bounding box center [688, 24] width 42 height 31
click at [702, 30] on button "button" at bounding box center [694, 25] width 30 height 30
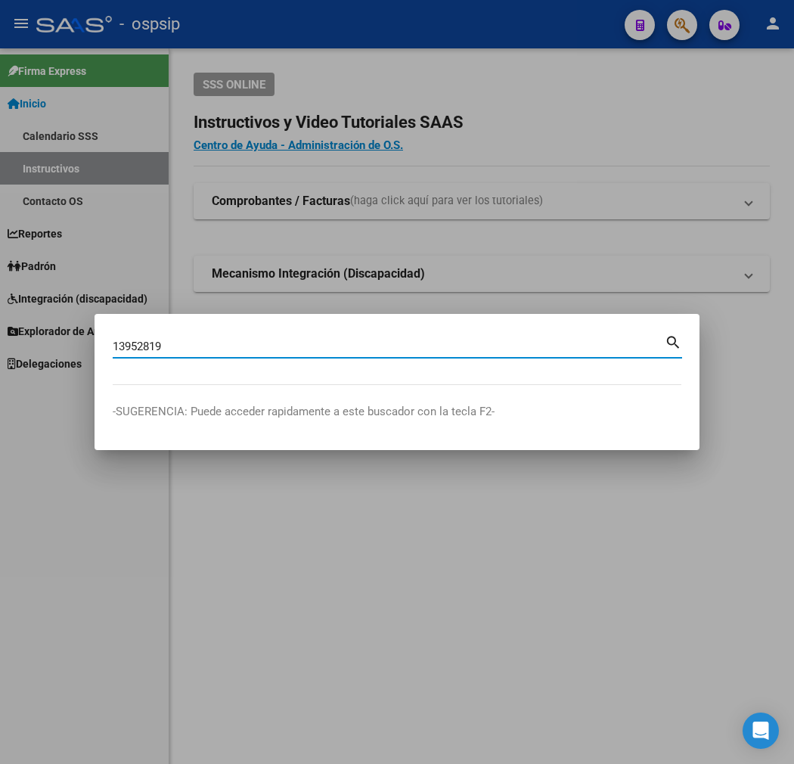
type input "13952819"
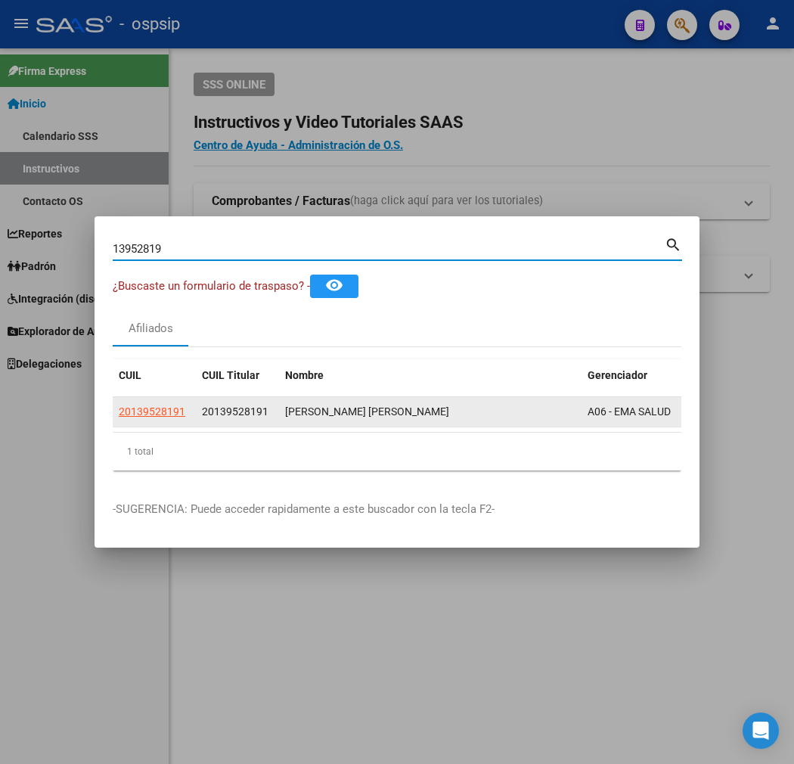
click at [119, 418] on span "20139528191" at bounding box center [152, 412] width 67 height 12
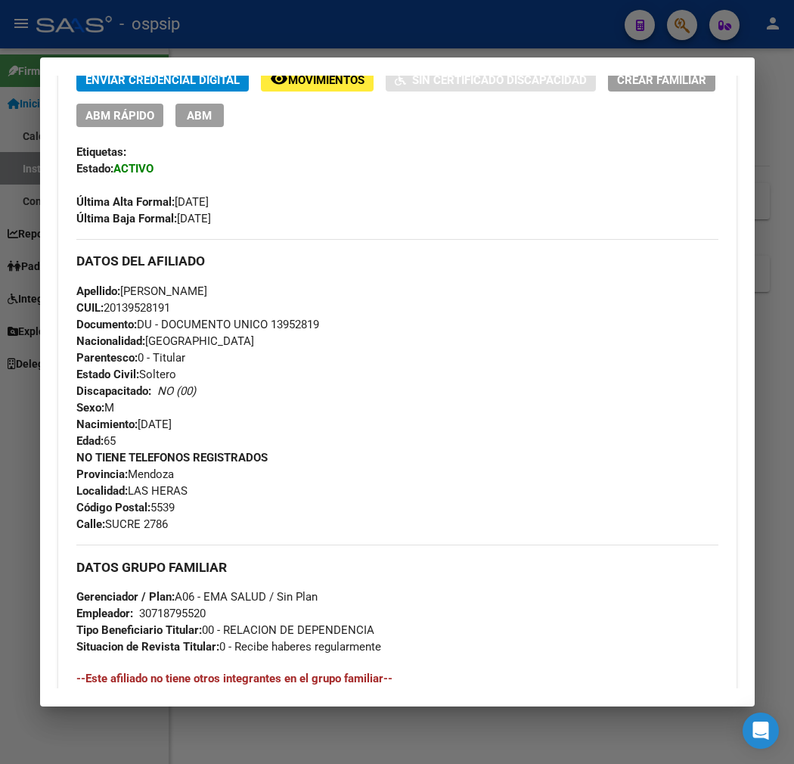
scroll to position [252, 0]
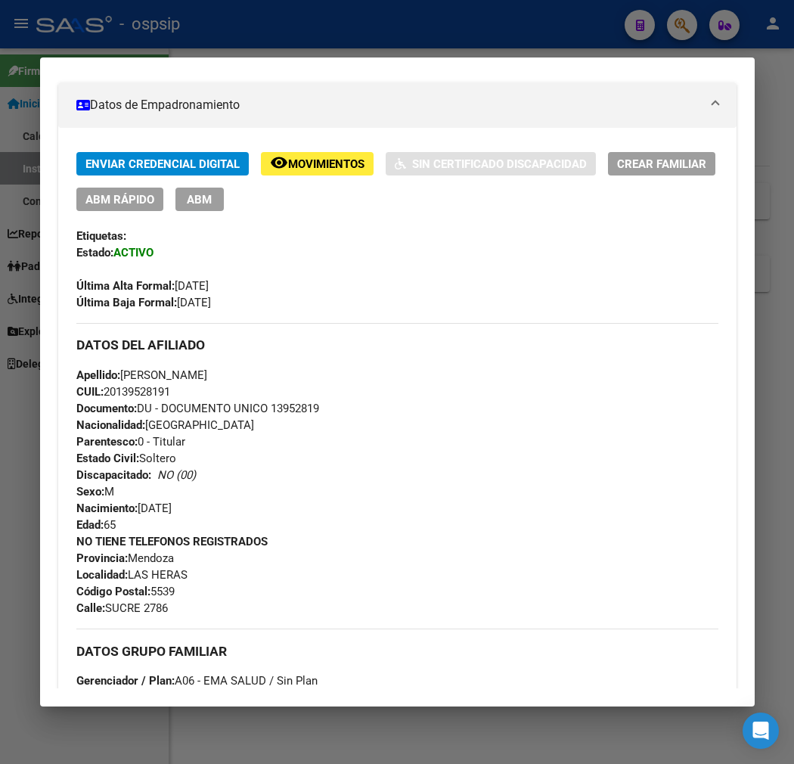
click at [351, 19] on div at bounding box center [397, 382] width 794 height 764
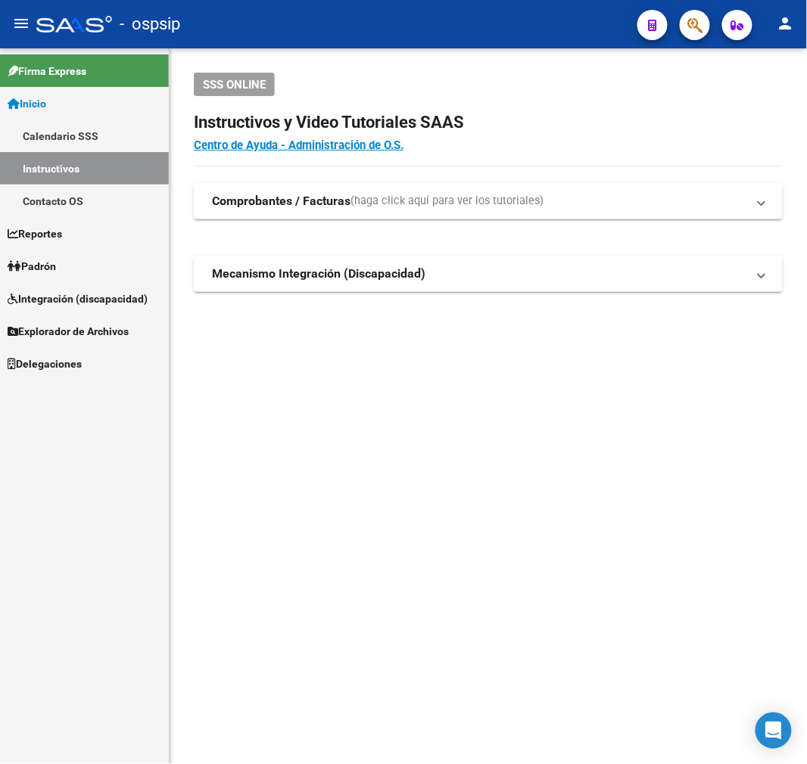
click at [685, 26] on button "button" at bounding box center [694, 25] width 30 height 30
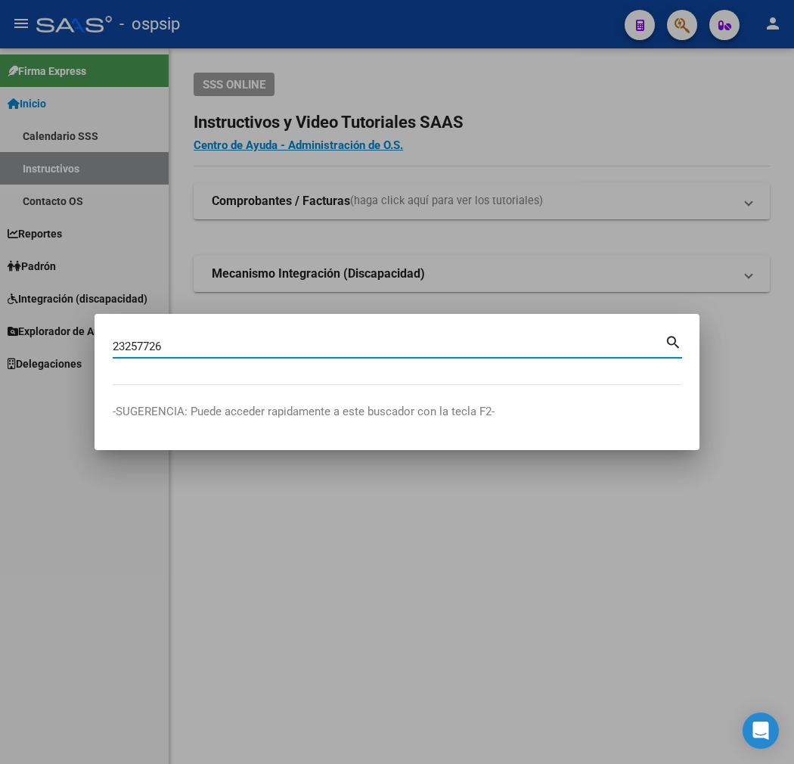
type input "23257726"
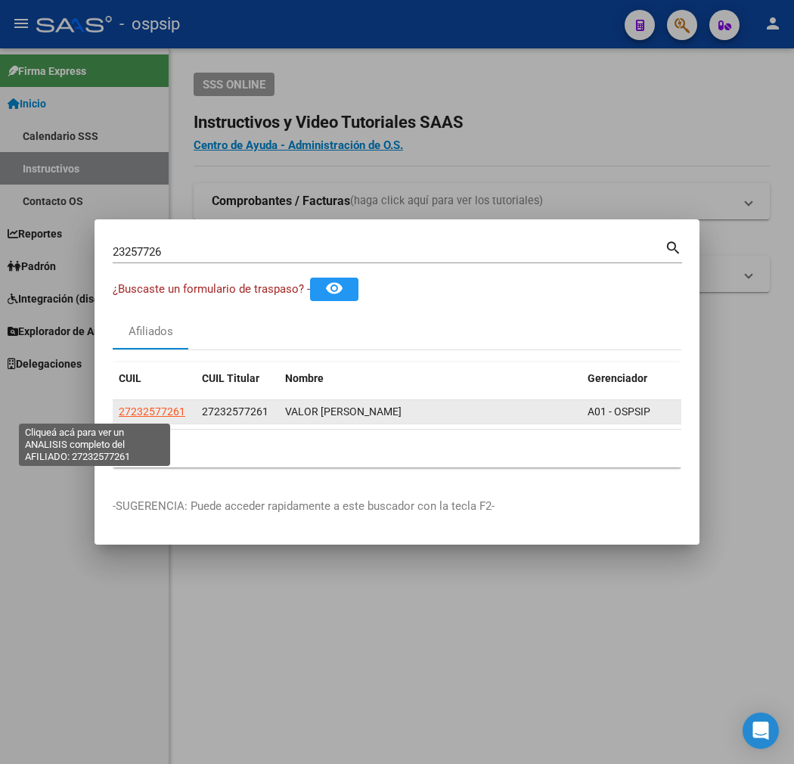
click at [119, 414] on span "27232577261" at bounding box center [152, 412] width 67 height 12
type textarea "27232577261"
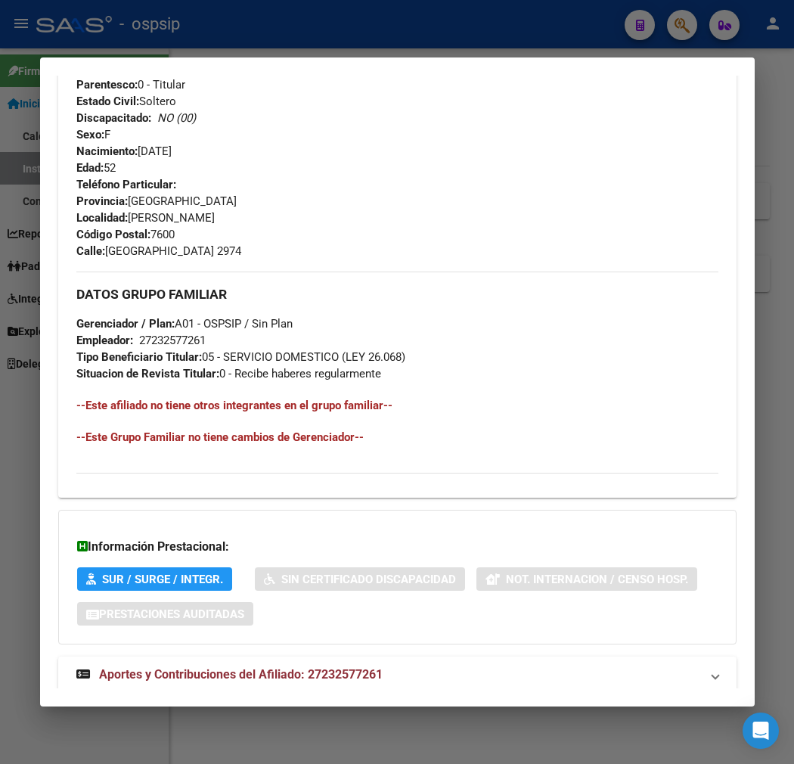
scroll to position [710, 0]
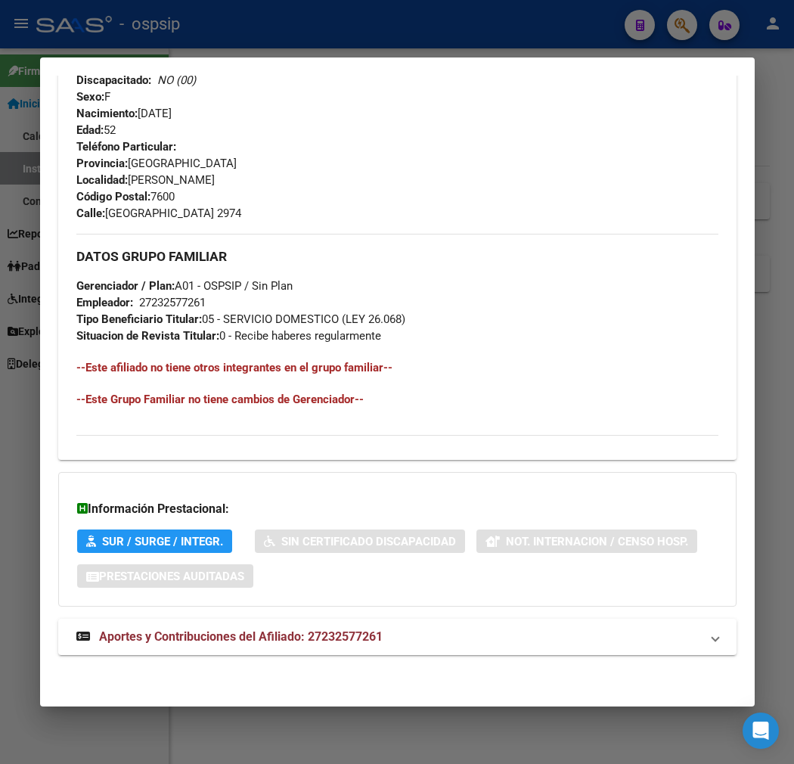
click at [432, 655] on div "DATOS PADRÓN ÁGIL: VALOR SILVIA PATRICIA | INACTIVO | AFILIADO TITULAR Datos Pe…" at bounding box center [397, 46] width 679 height 1252
click at [429, 640] on mat-panel-title "Aportes y Contribuciones del Afiliado: 27232577261" at bounding box center [388, 637] width 624 height 18
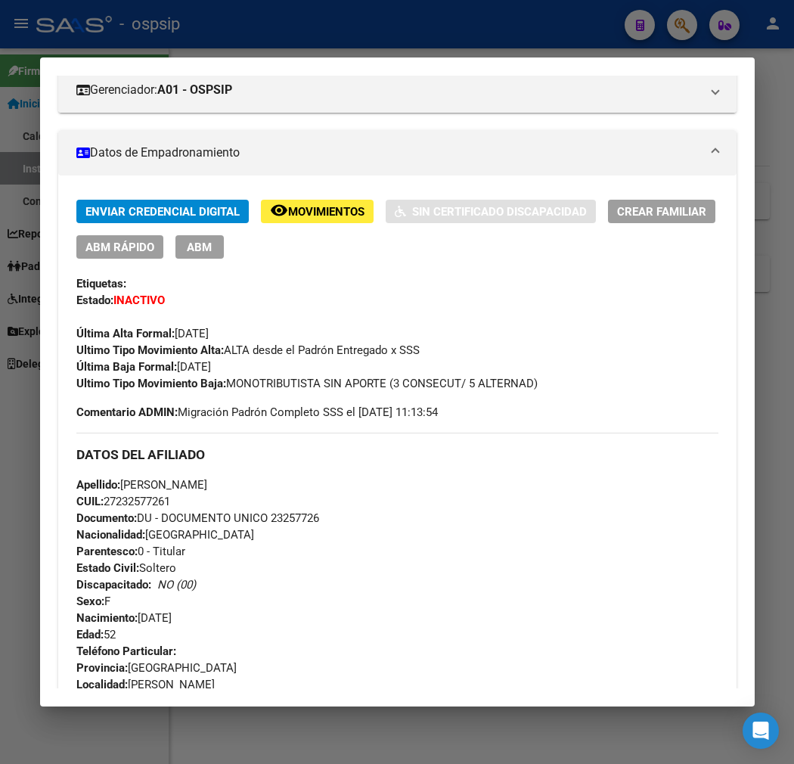
scroll to position [252, 0]
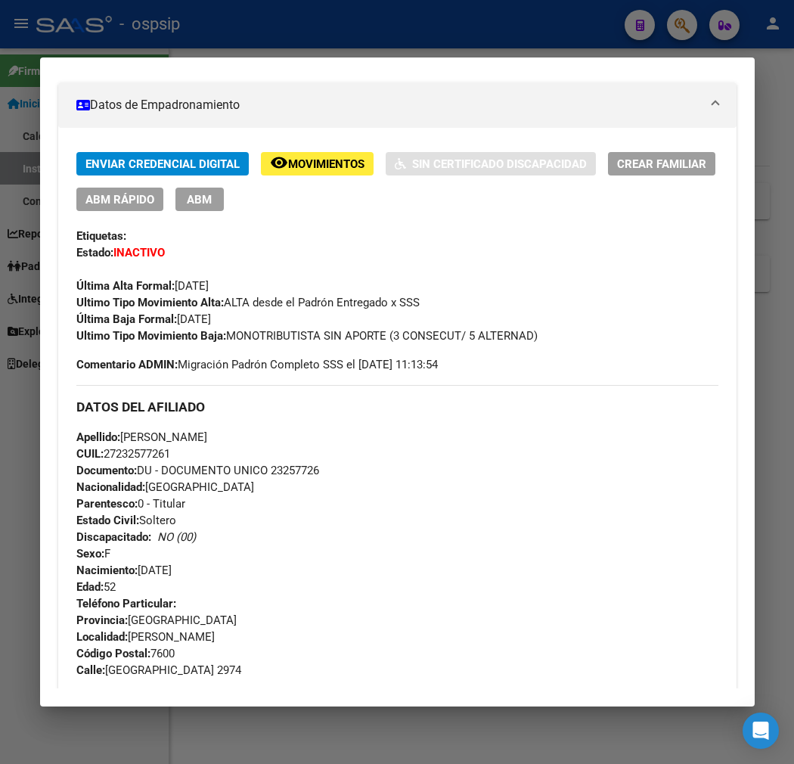
click at [282, 35] on div at bounding box center [397, 382] width 794 height 764
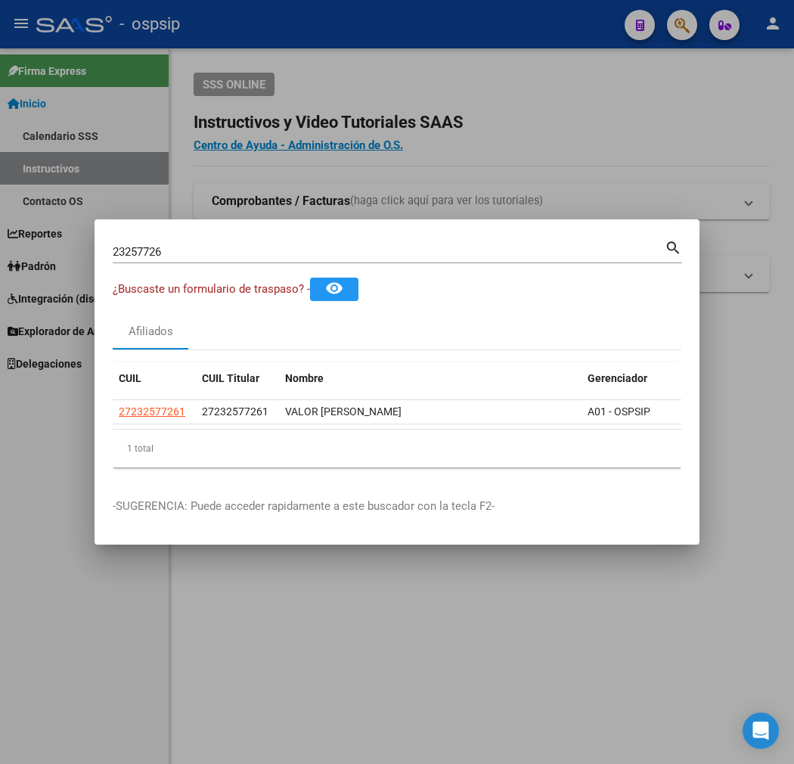
click at [282, 35] on div at bounding box center [397, 382] width 794 height 764
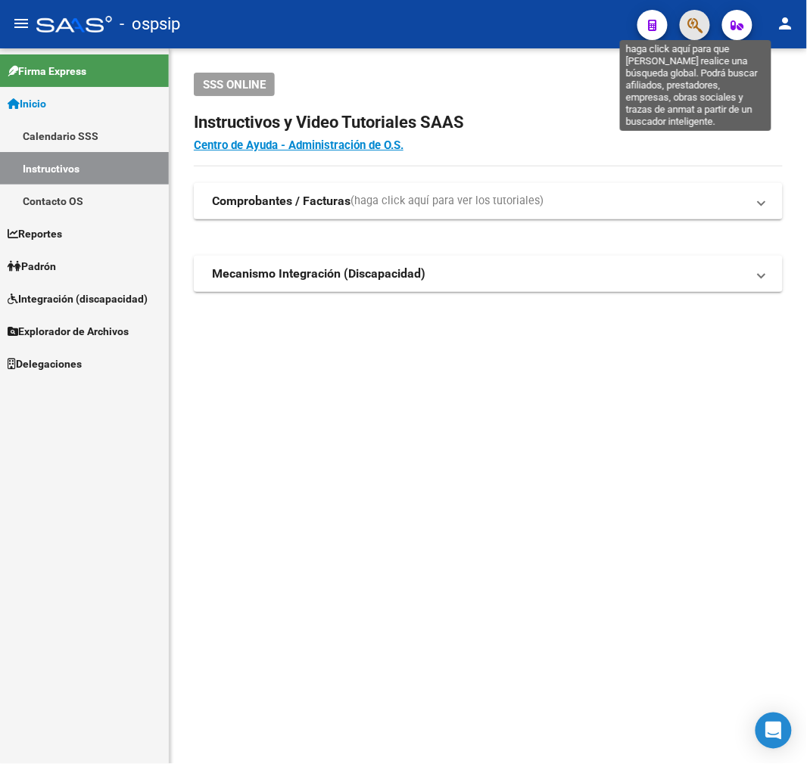
click at [692, 21] on icon "button" at bounding box center [694, 25] width 15 height 17
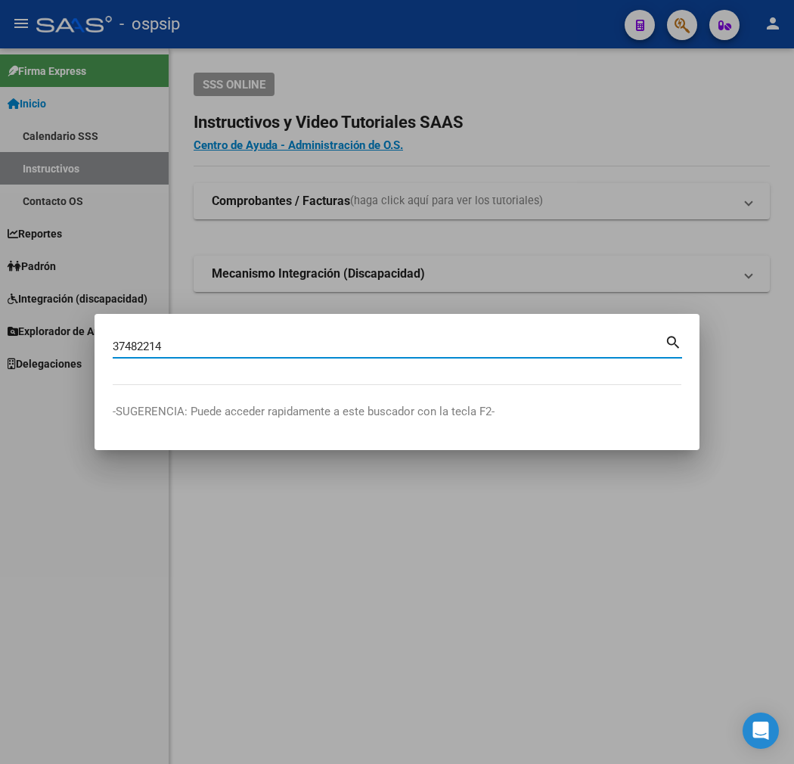
type input "37482214"
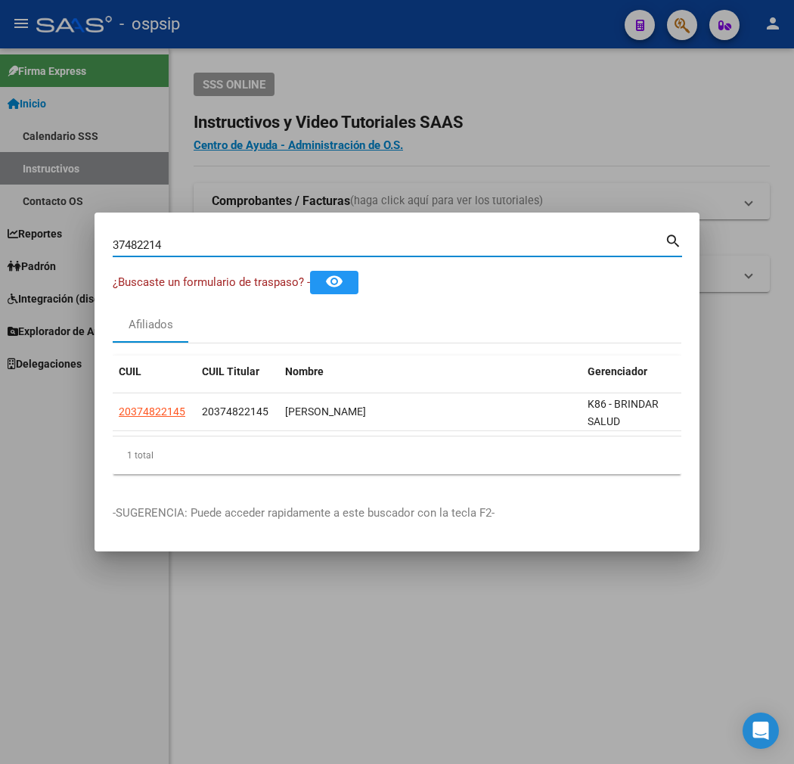
click at [517, 677] on div at bounding box center [397, 382] width 794 height 764
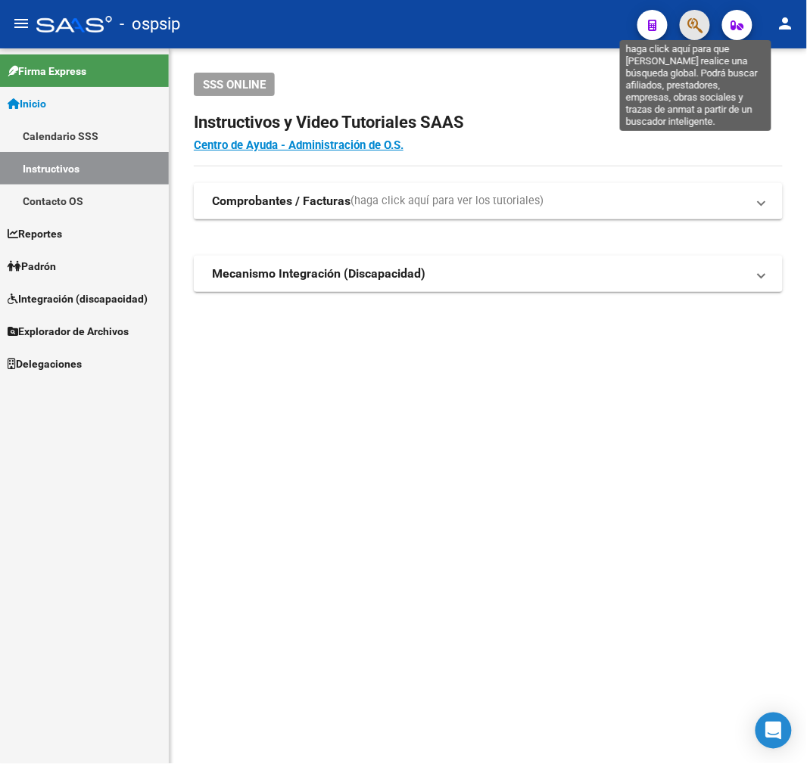
click at [701, 32] on icon "button" at bounding box center [694, 25] width 15 height 17
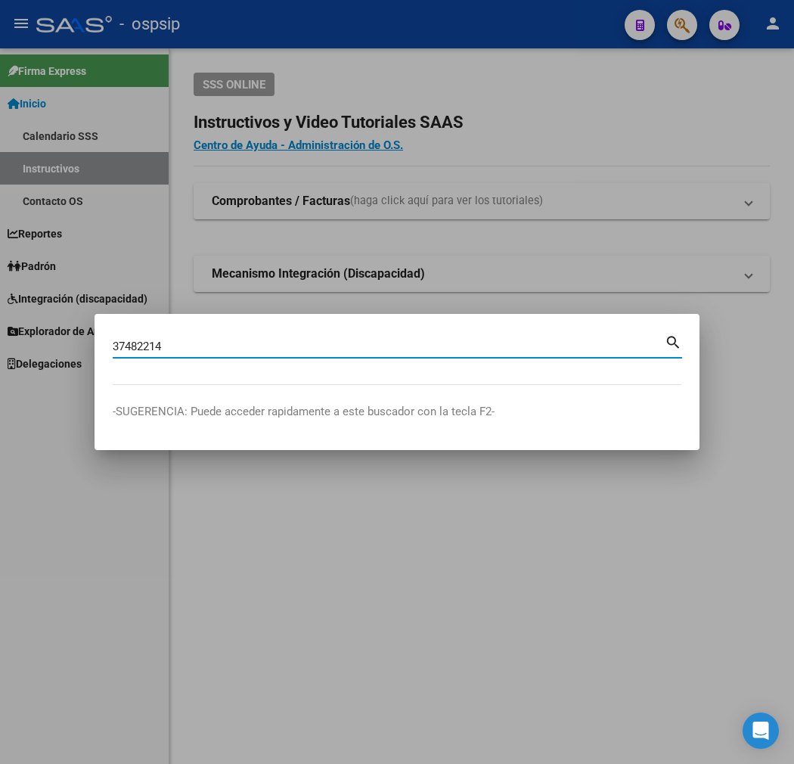
type input "37482214"
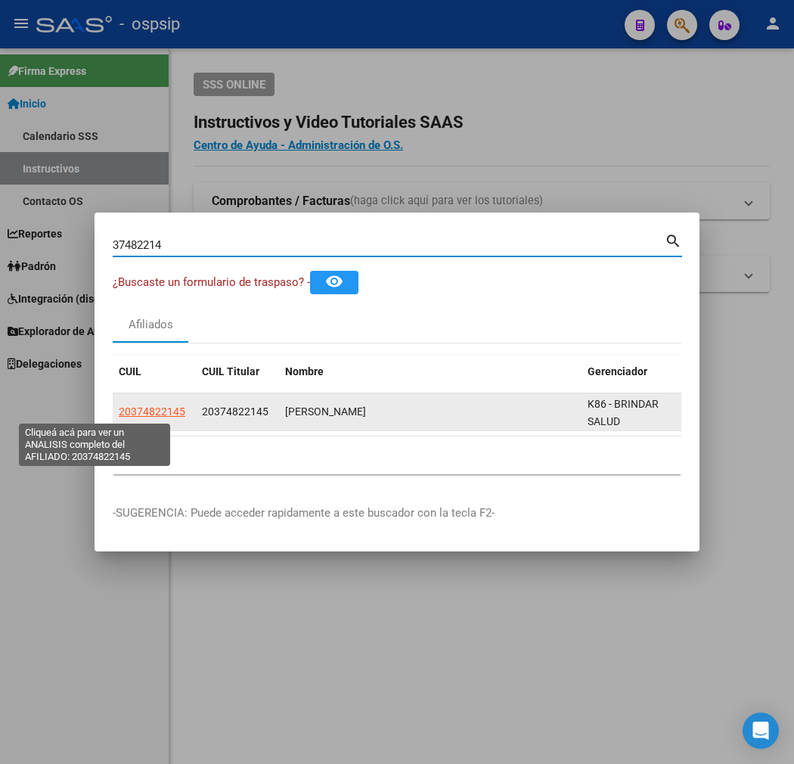
click at [119, 415] on span "20374822145" at bounding box center [152, 412] width 67 height 12
type textarea "20374822145"
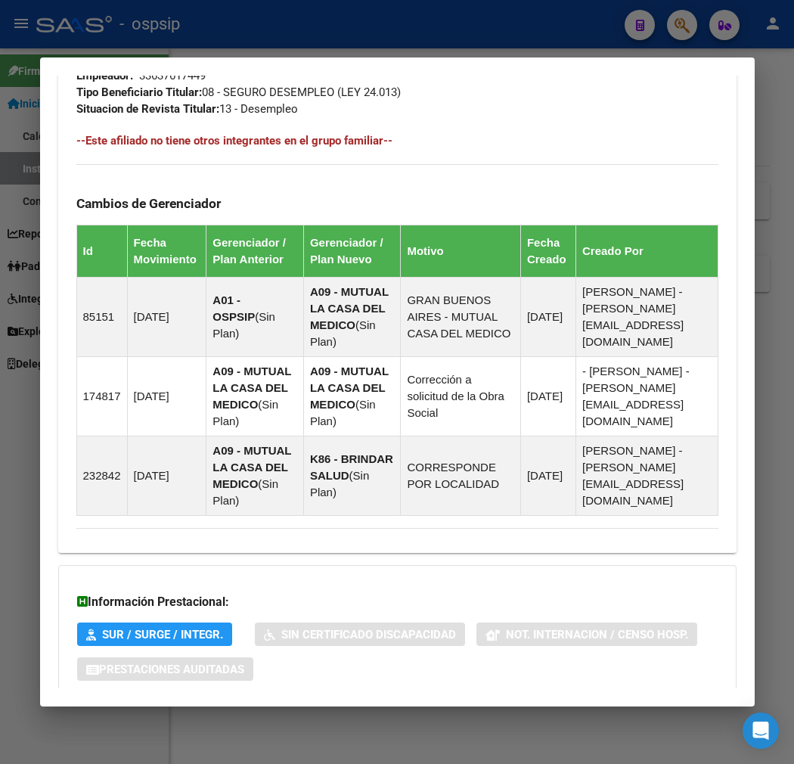
scroll to position [1014, 0]
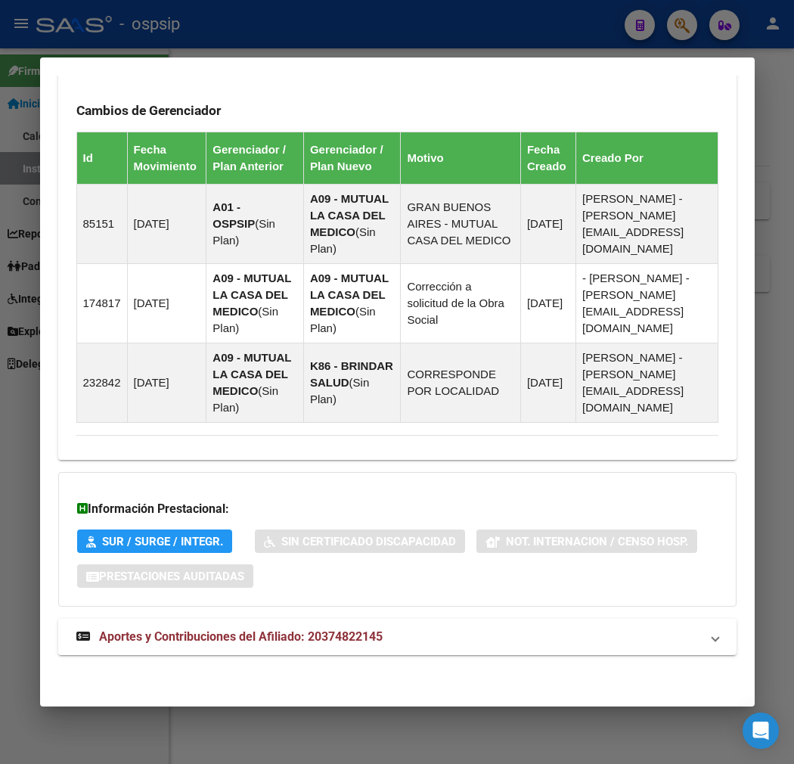
drag, startPoint x: 447, startPoint y: 645, endPoint x: 474, endPoint y: 626, distance: 33.0
click at [447, 645] on mat-expansion-panel-header "Aportes y Contribuciones del Afiliado: 20374822145" at bounding box center [397, 637] width 679 height 36
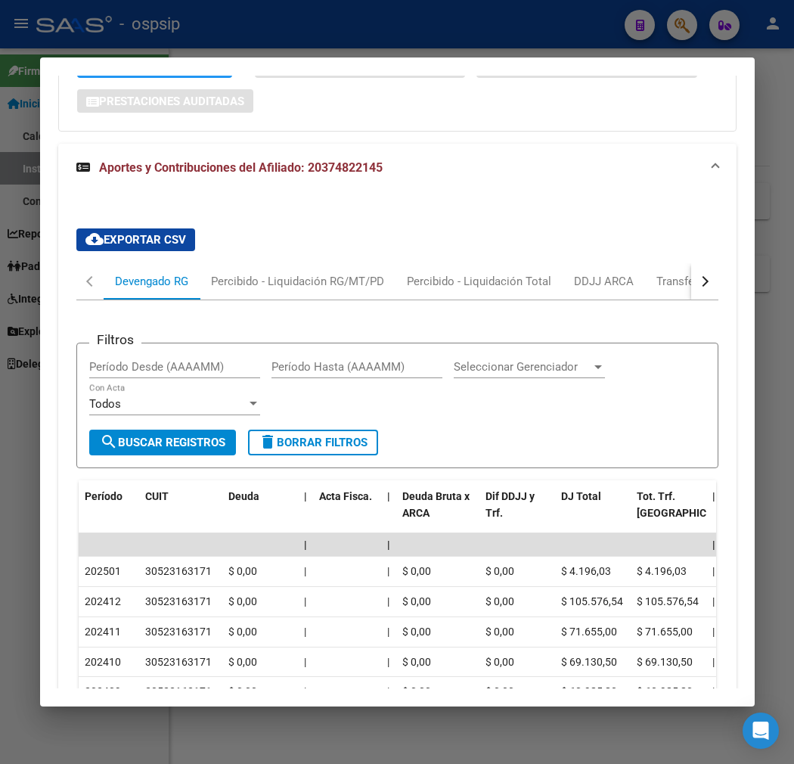
scroll to position [1454, 0]
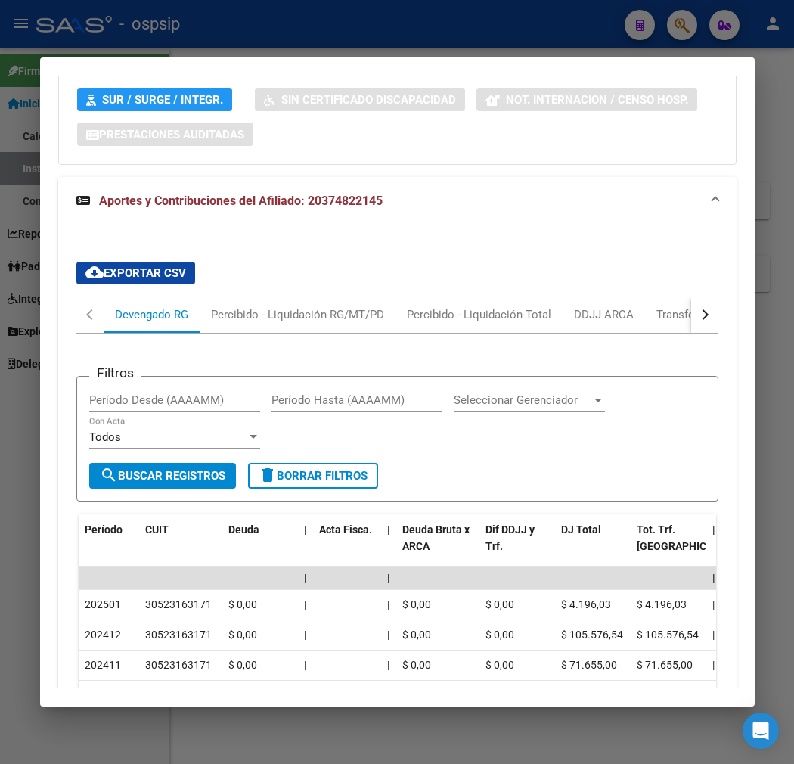
click at [719, 320] on button "button" at bounding box center [705, 315] width 27 height 36
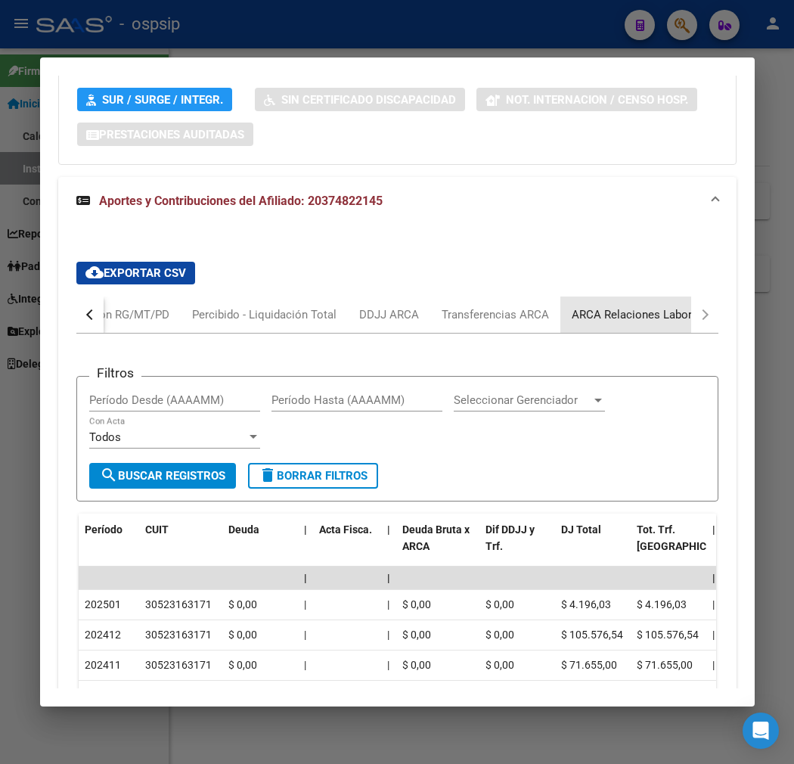
click at [640, 327] on div "ARCA Relaciones Laborales" at bounding box center [643, 315] width 164 height 36
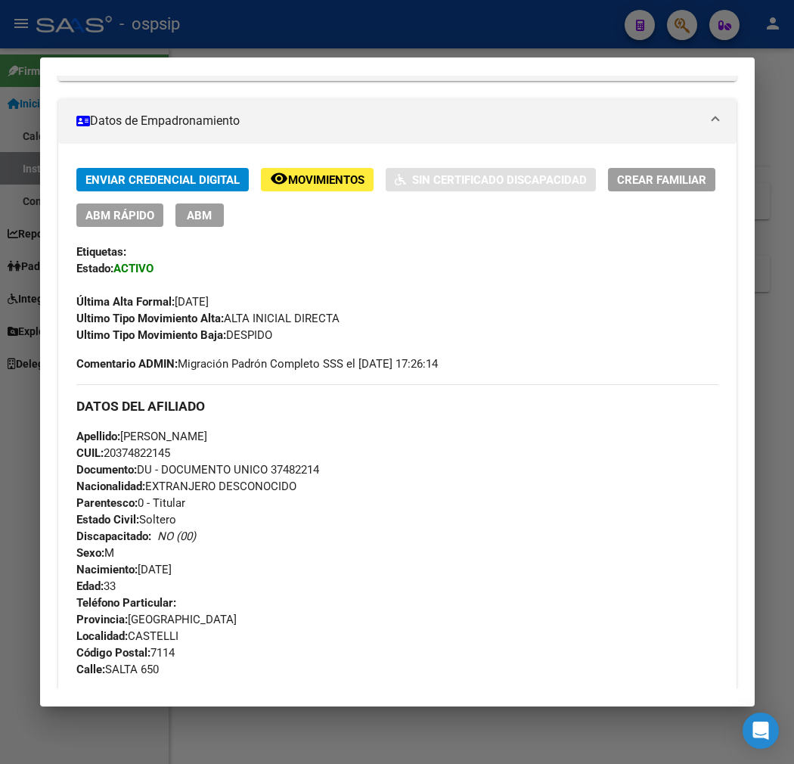
scroll to position [232, 0]
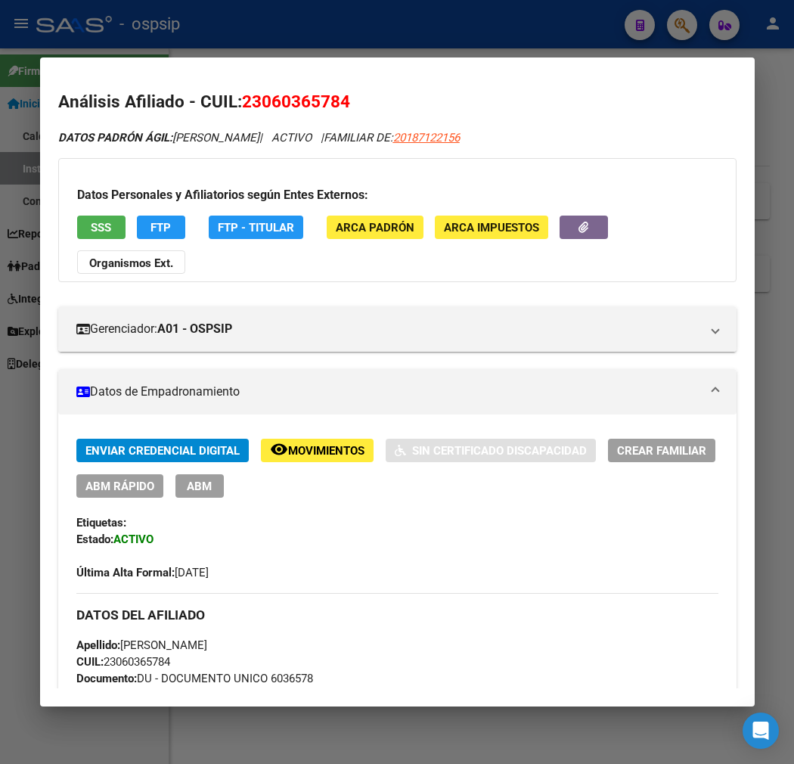
scroll to position [1508, 0]
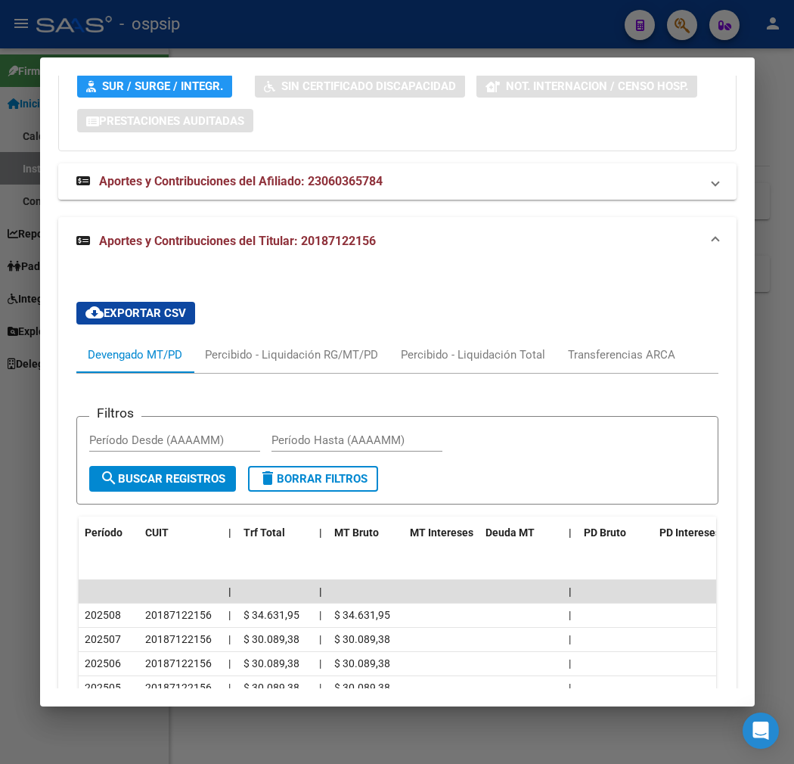
click at [395, 17] on div at bounding box center [397, 382] width 794 height 764
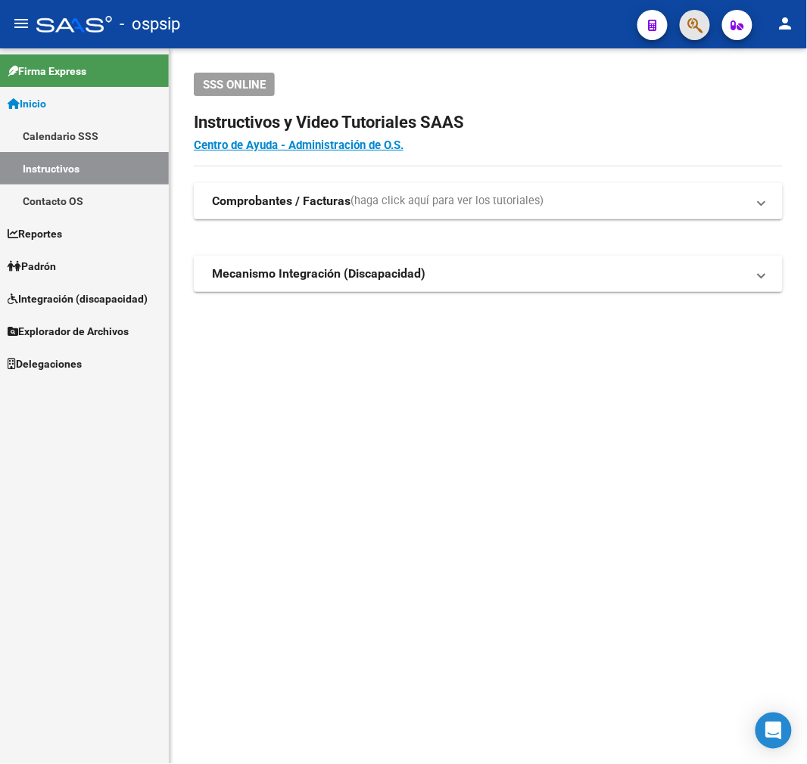
click at [685, 28] on button "button" at bounding box center [694, 25] width 30 height 30
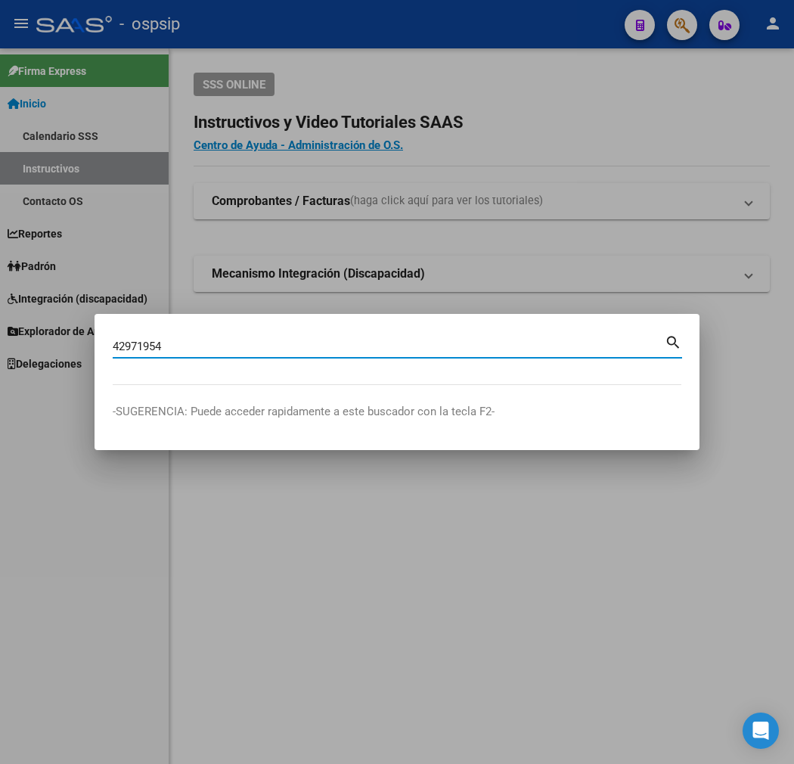
type input "42971954"
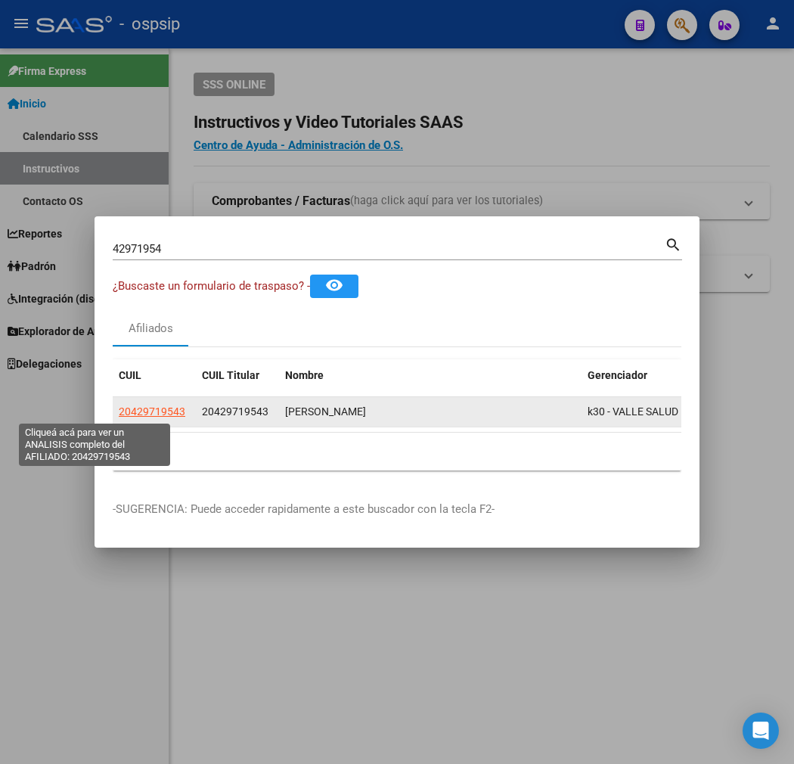
click at [119, 412] on span "20429719543" at bounding box center [152, 412] width 67 height 12
type textarea "20429719543"
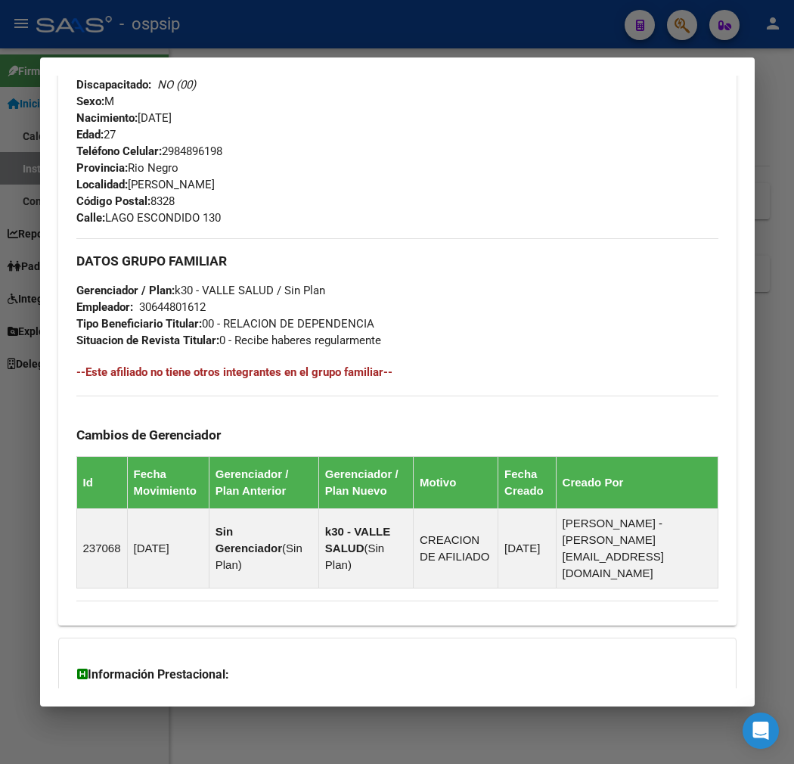
scroll to position [760, 0]
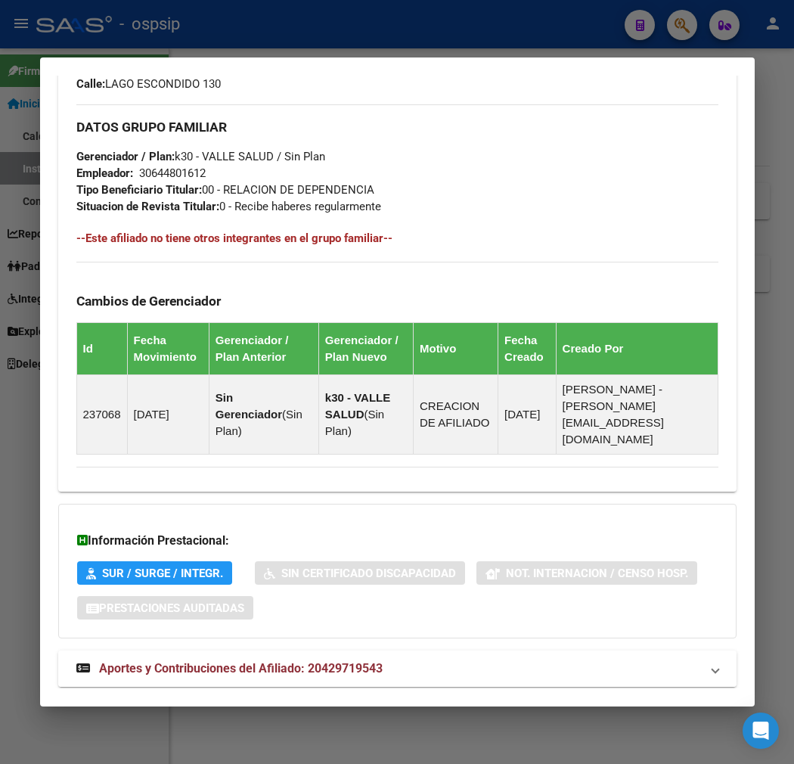
click at [399, 651] on mat-expansion-panel-header "Aportes y Contribuciones del Afiliado: 20429719543" at bounding box center [397, 669] width 679 height 36
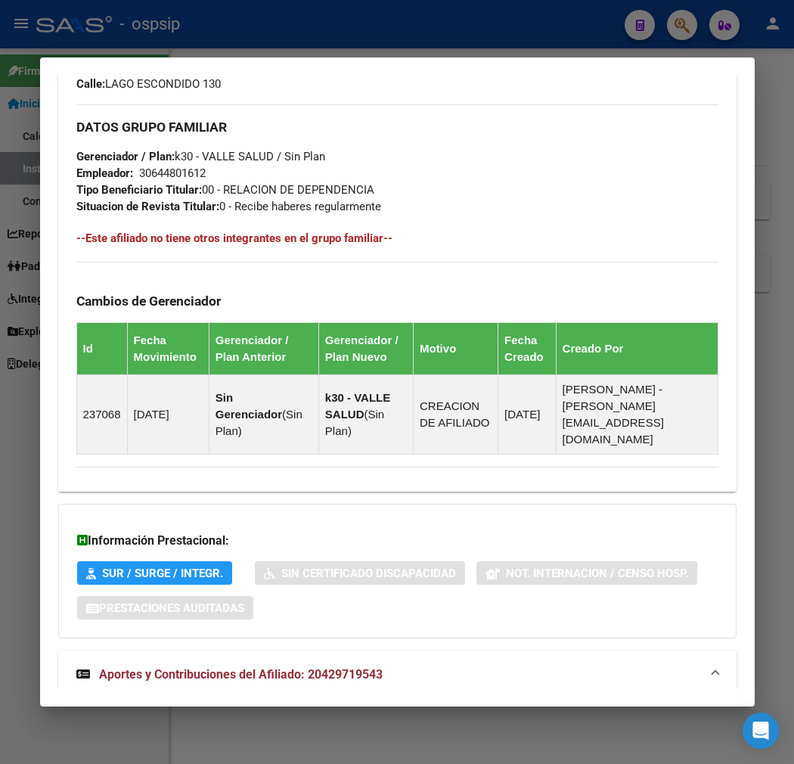
scroll to position [848, 0]
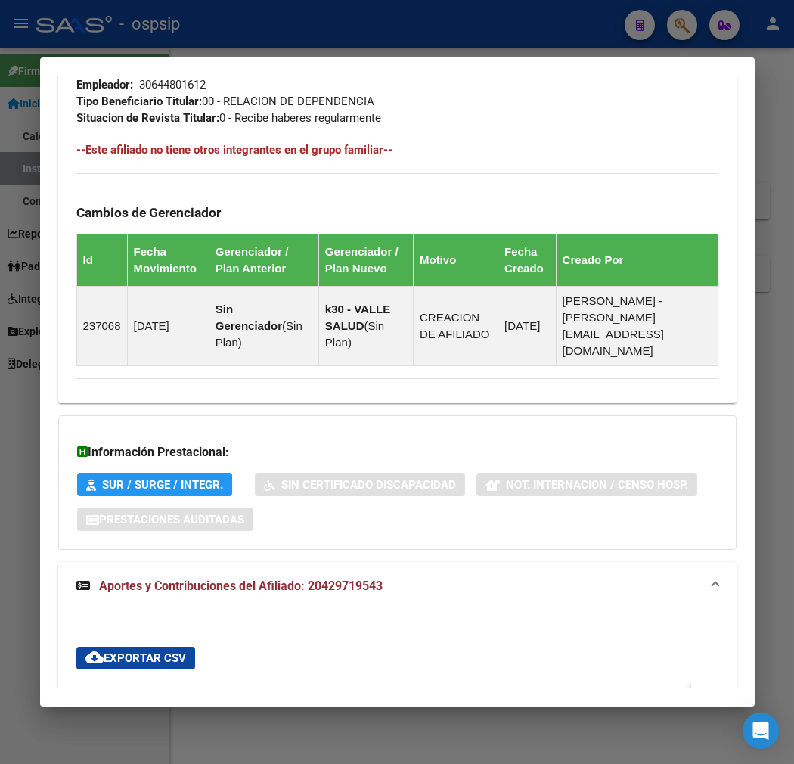
click at [708, 695] on div "button" at bounding box center [703, 700] width 11 height 11
click at [645, 692] on div "ARCA Relaciones Laborales" at bounding box center [642, 700] width 141 height 17
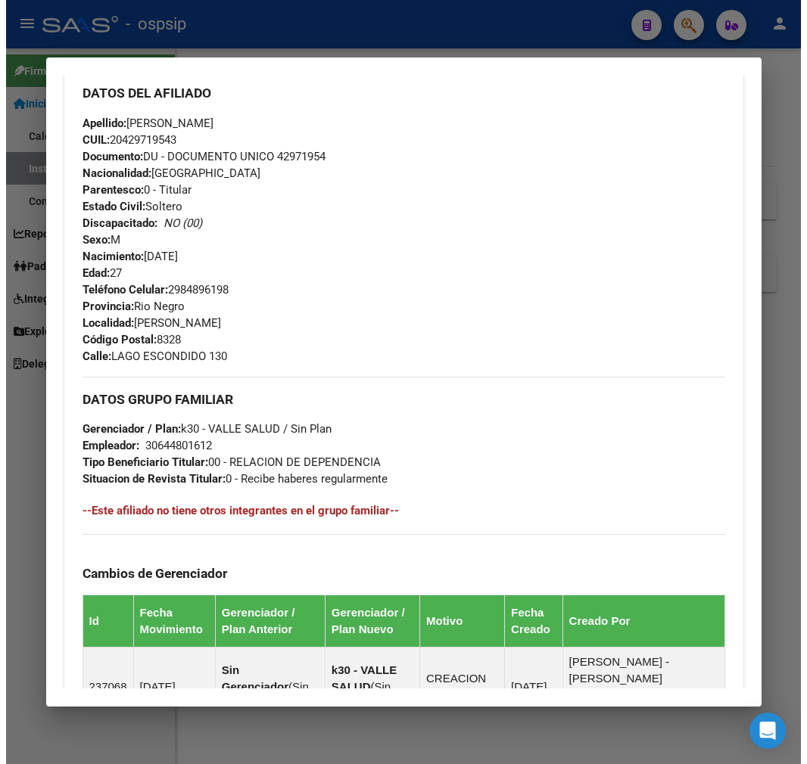
scroll to position [482, 0]
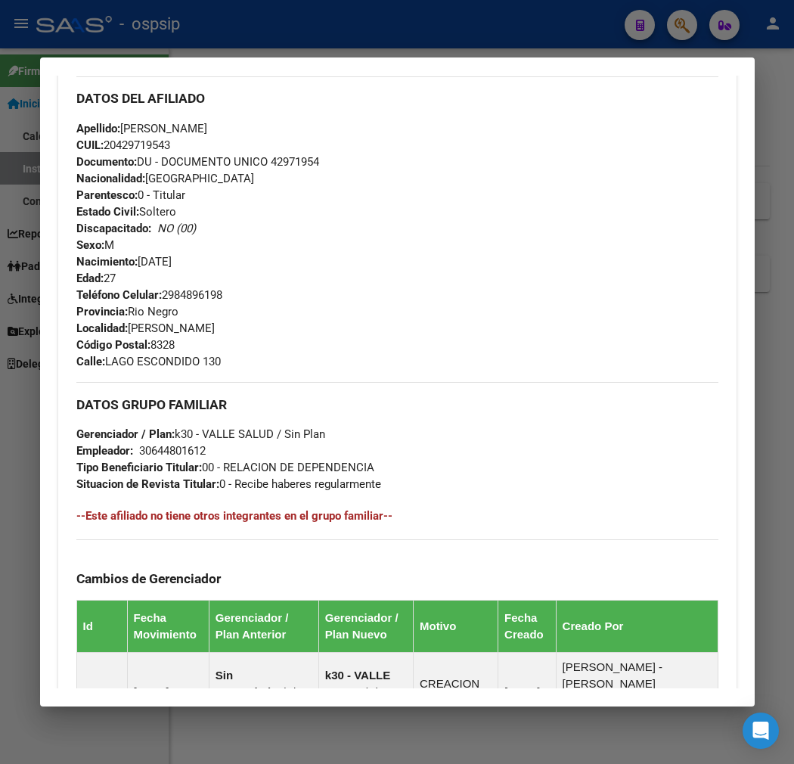
click at [414, 32] on div at bounding box center [397, 382] width 794 height 764
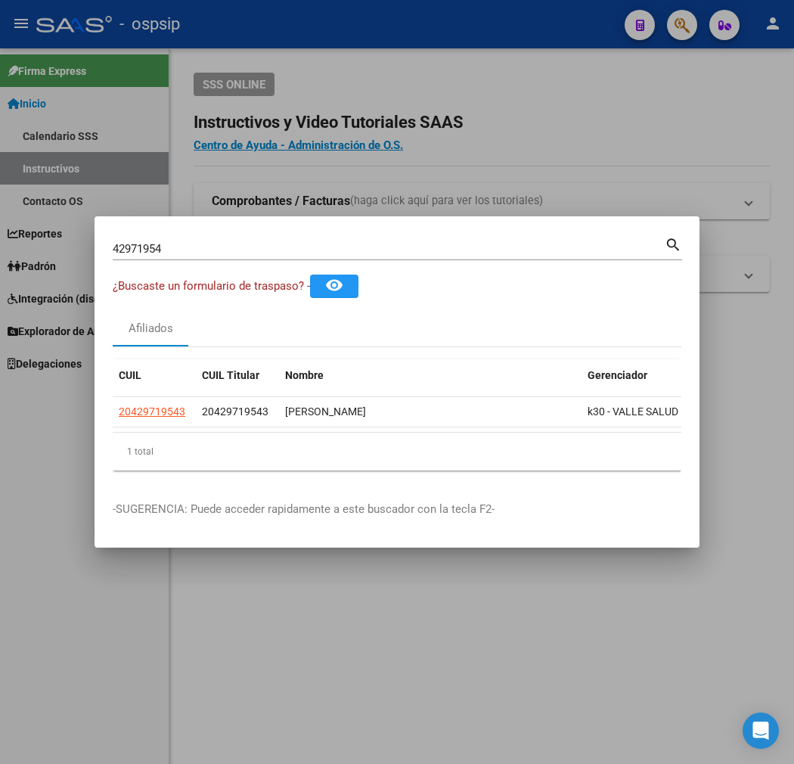
click at [414, 32] on div at bounding box center [397, 382] width 794 height 764
